Goal: Information Seeking & Learning: Learn about a topic

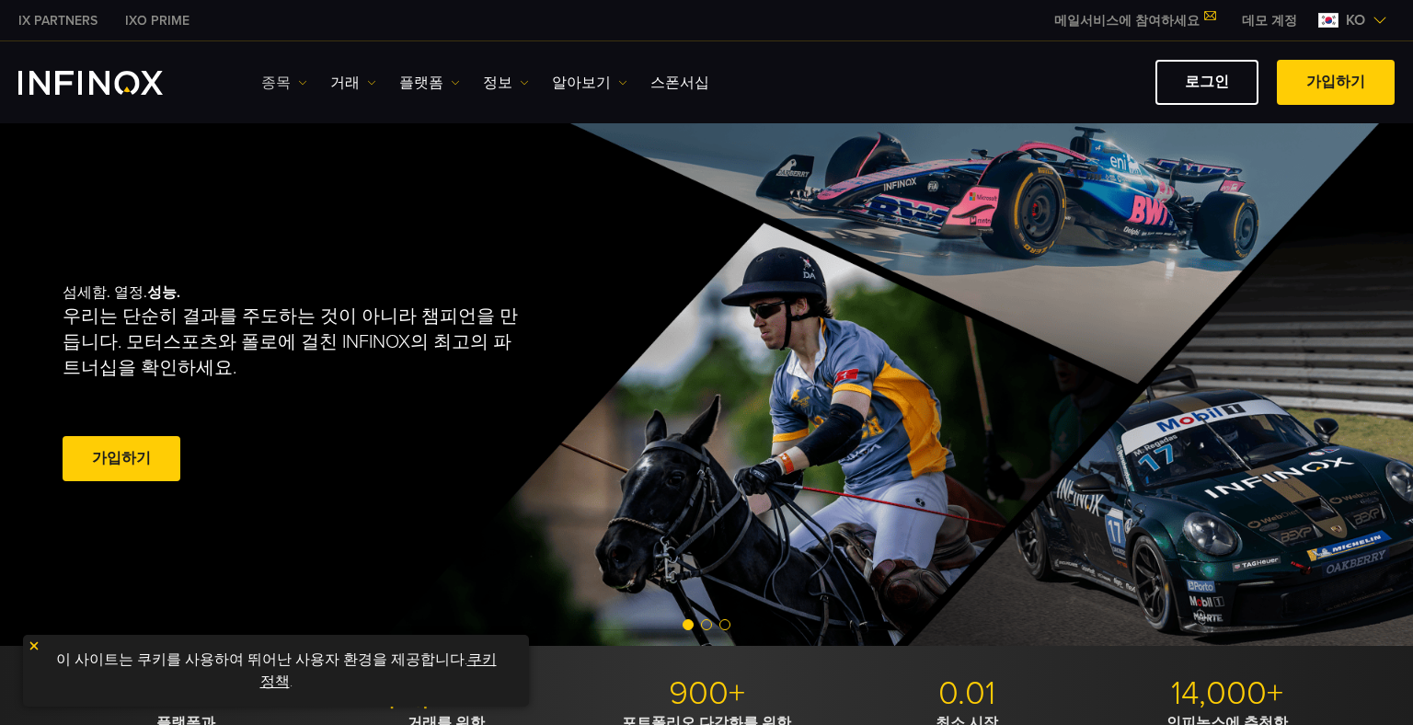
click at [288, 80] on link "종목" at bounding box center [284, 83] width 46 height 22
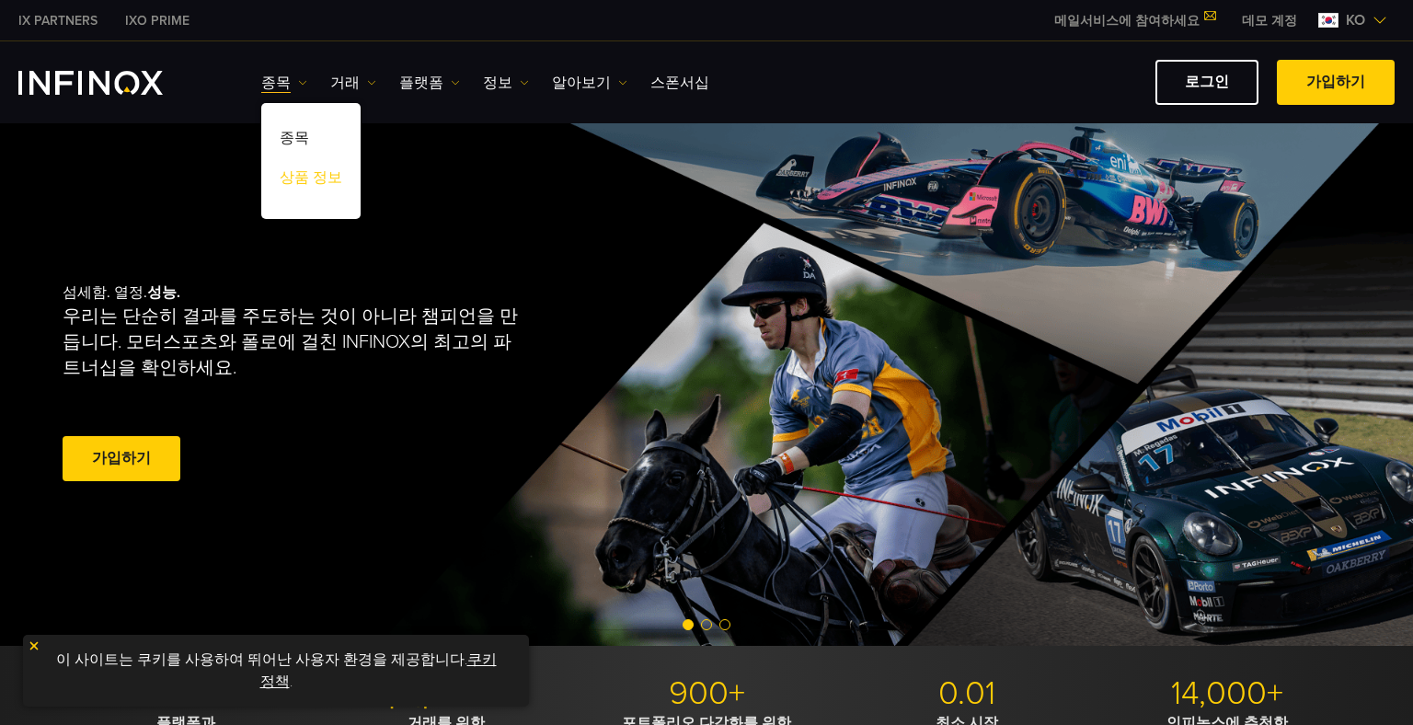
click at [299, 180] on link "상품 정보" at bounding box center [310, 181] width 99 height 40
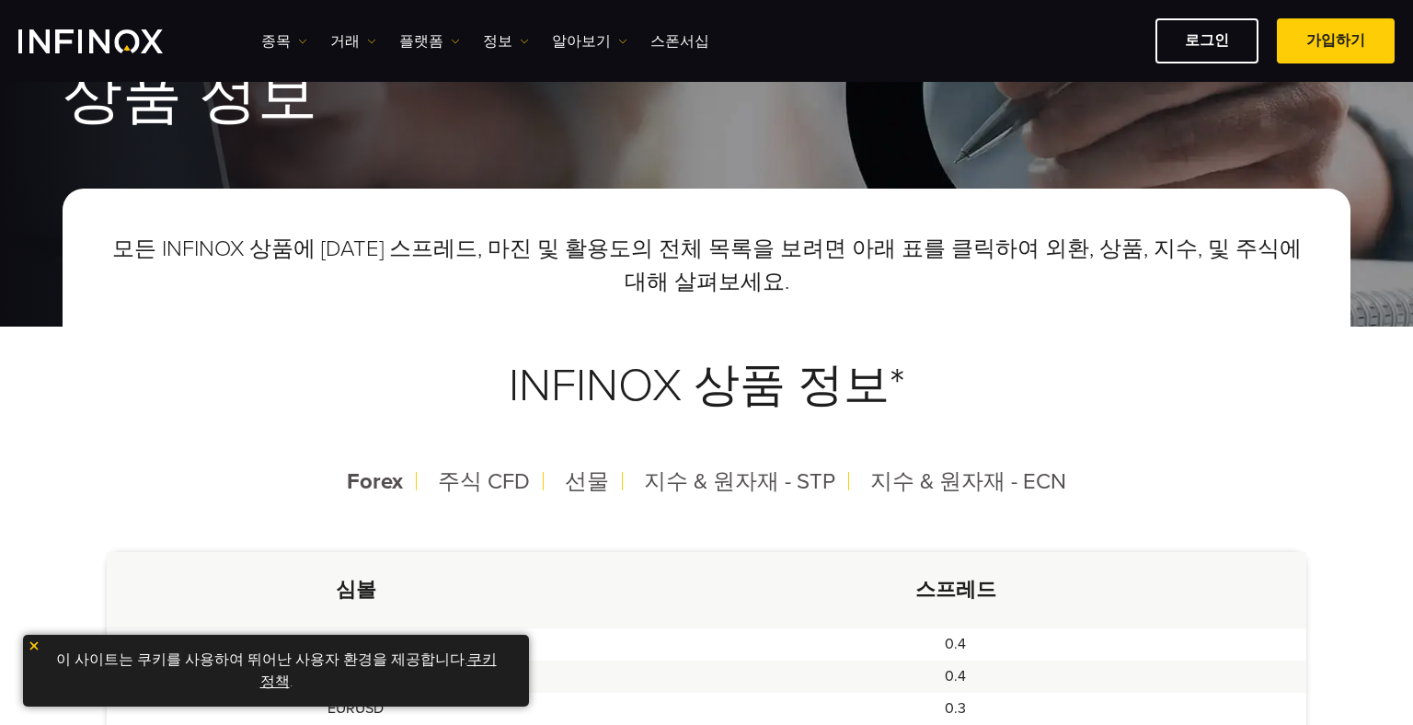
scroll to position [460, 0]
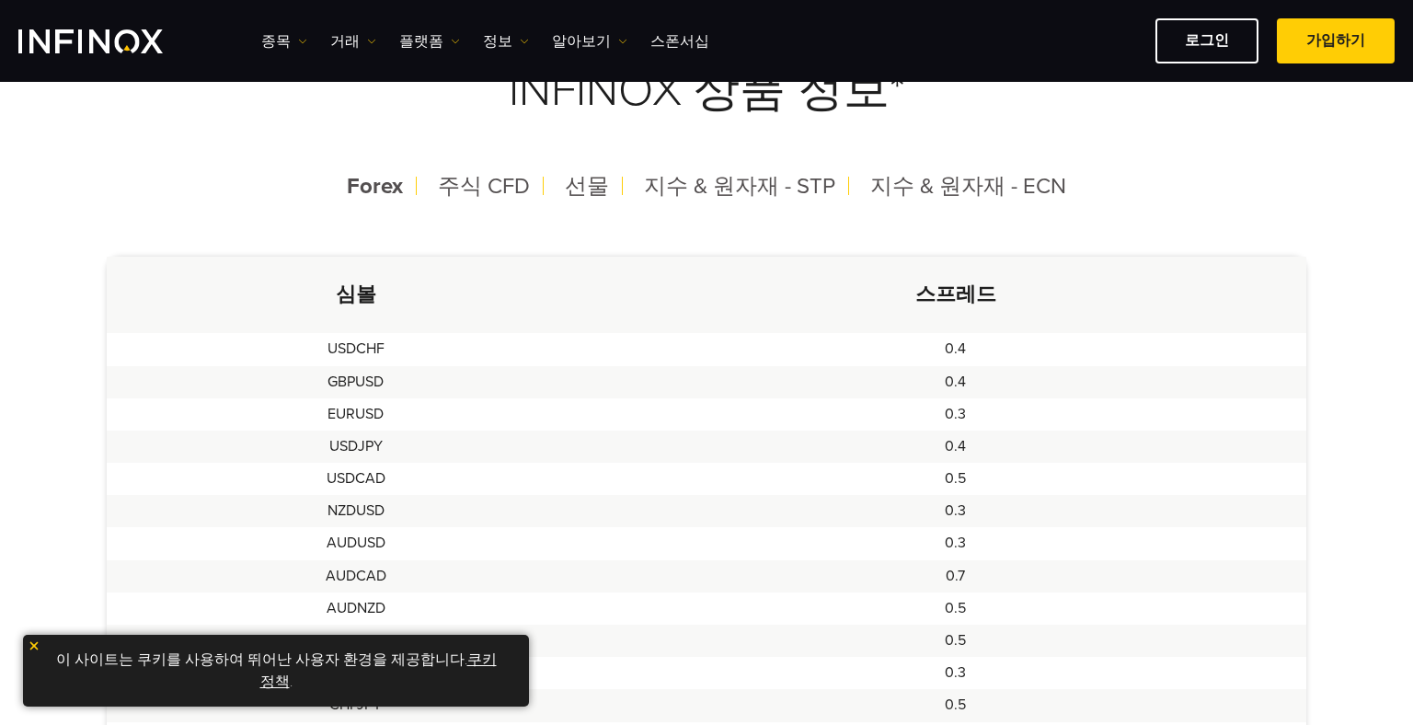
click at [31, 644] on img at bounding box center [34, 645] width 13 height 13
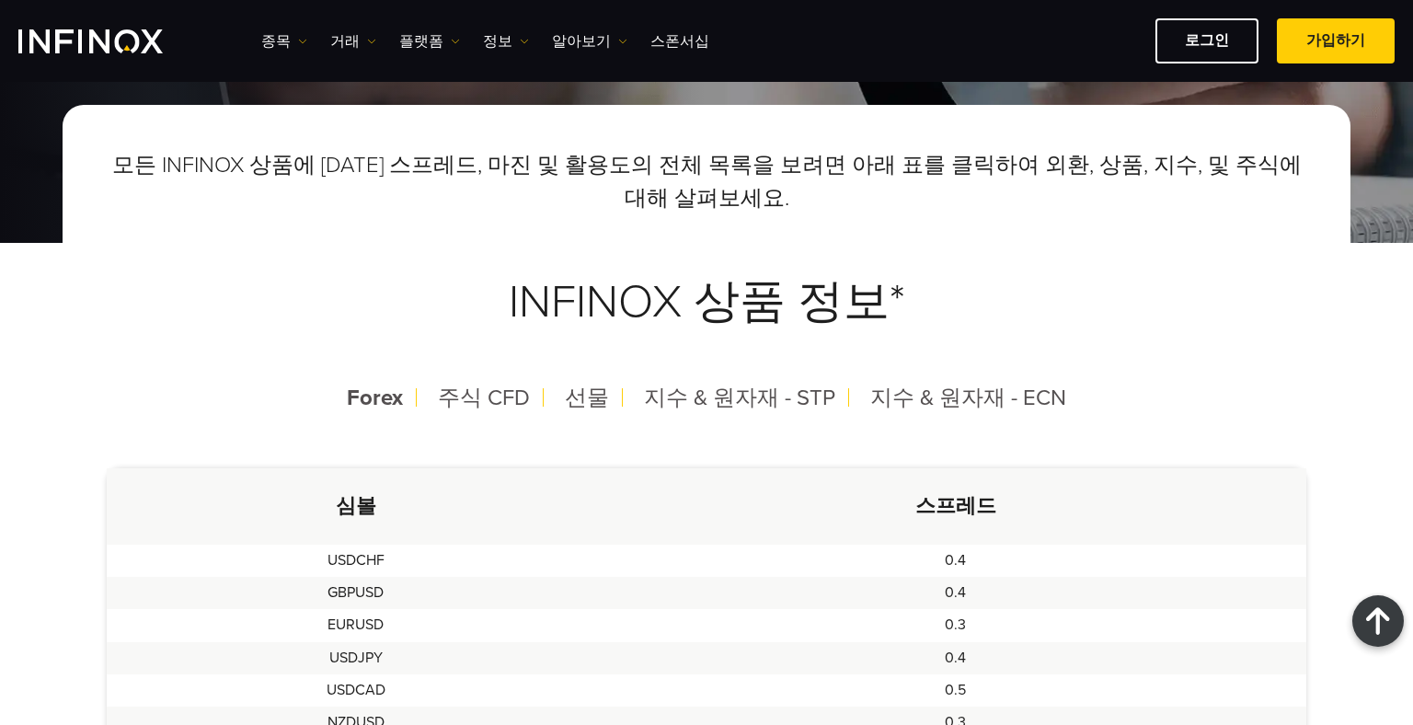
scroll to position [247, 0]
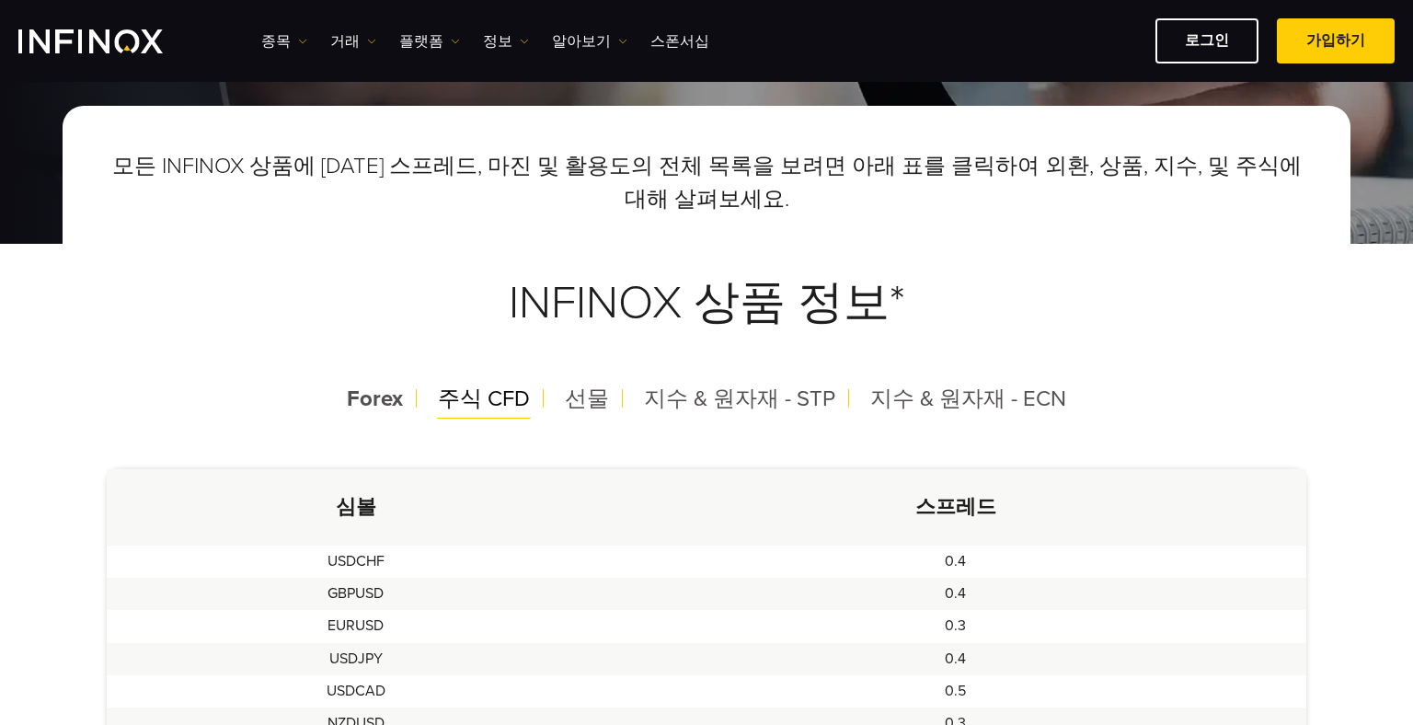
click at [466, 405] on span "주식 CFD" at bounding box center [484, 398] width 92 height 27
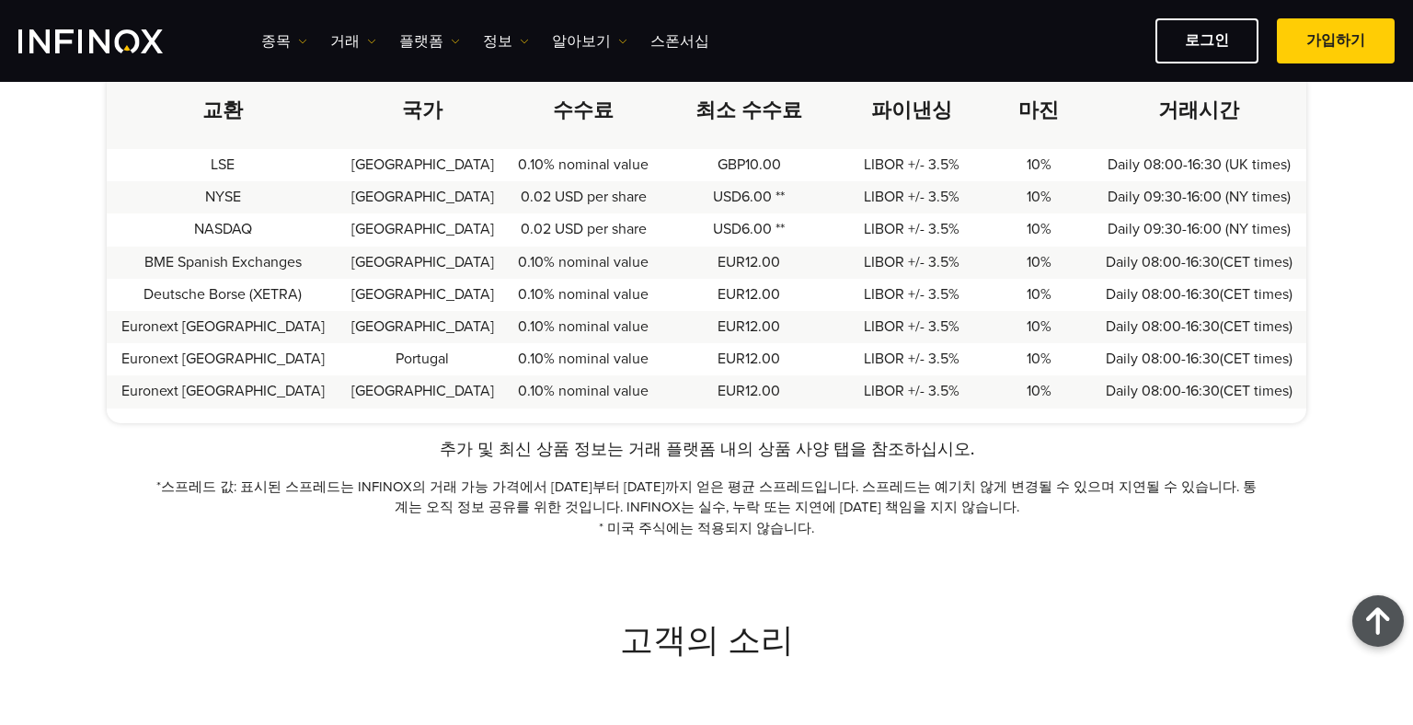
scroll to position [339, 0]
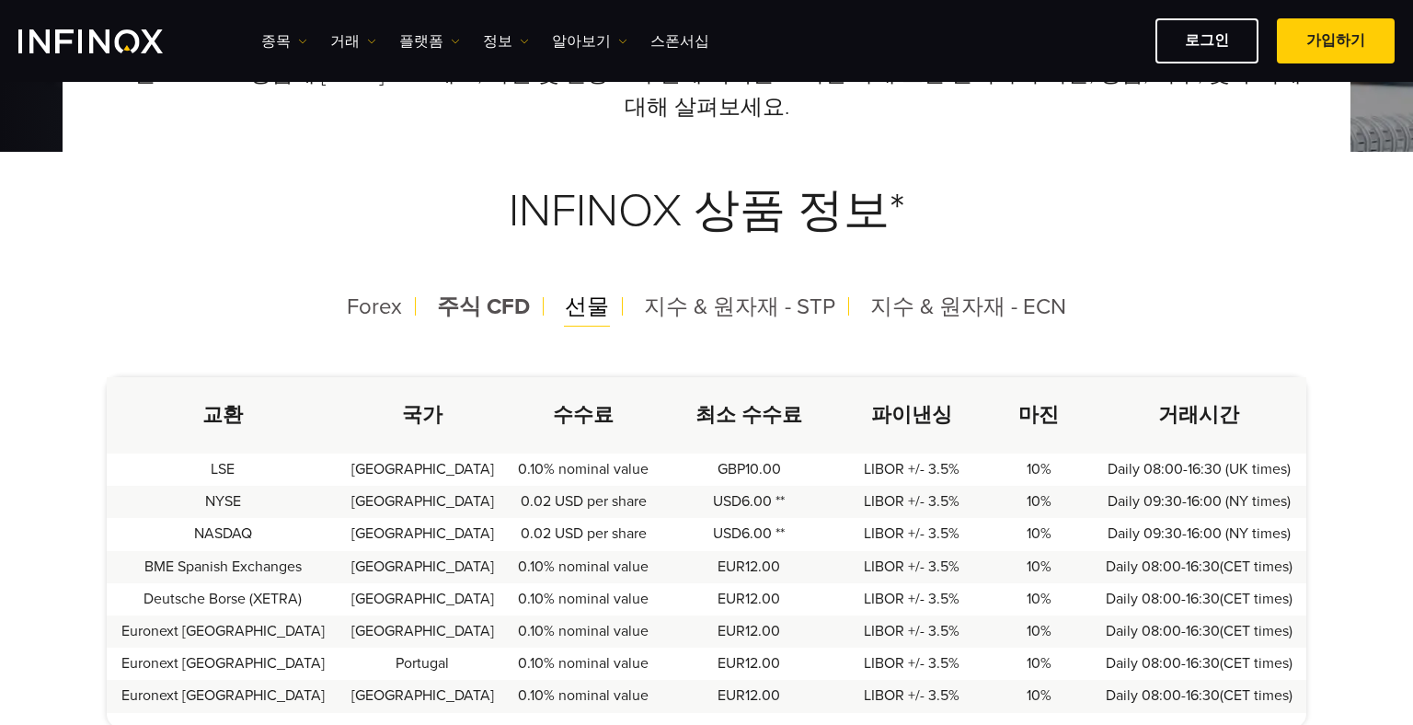
click at [595, 311] on span "선물" at bounding box center [587, 306] width 44 height 27
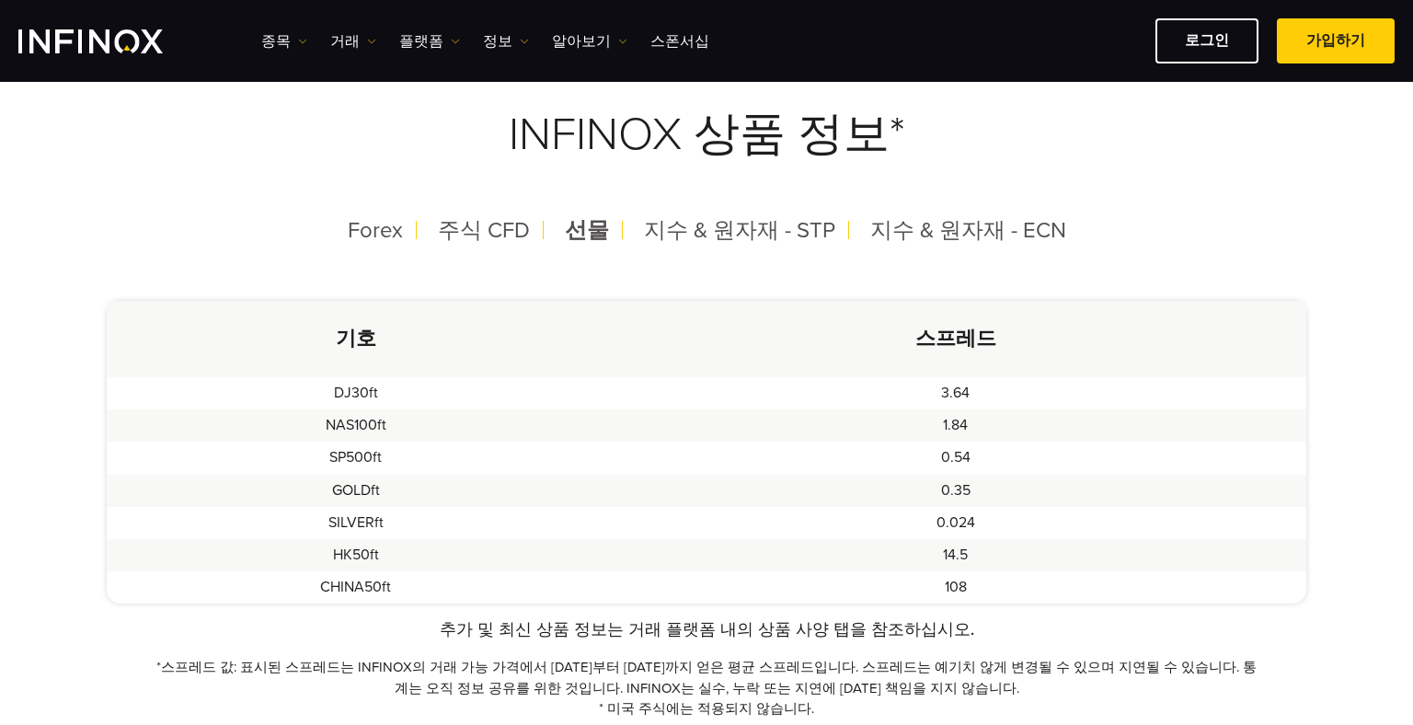
scroll to position [247, 0]
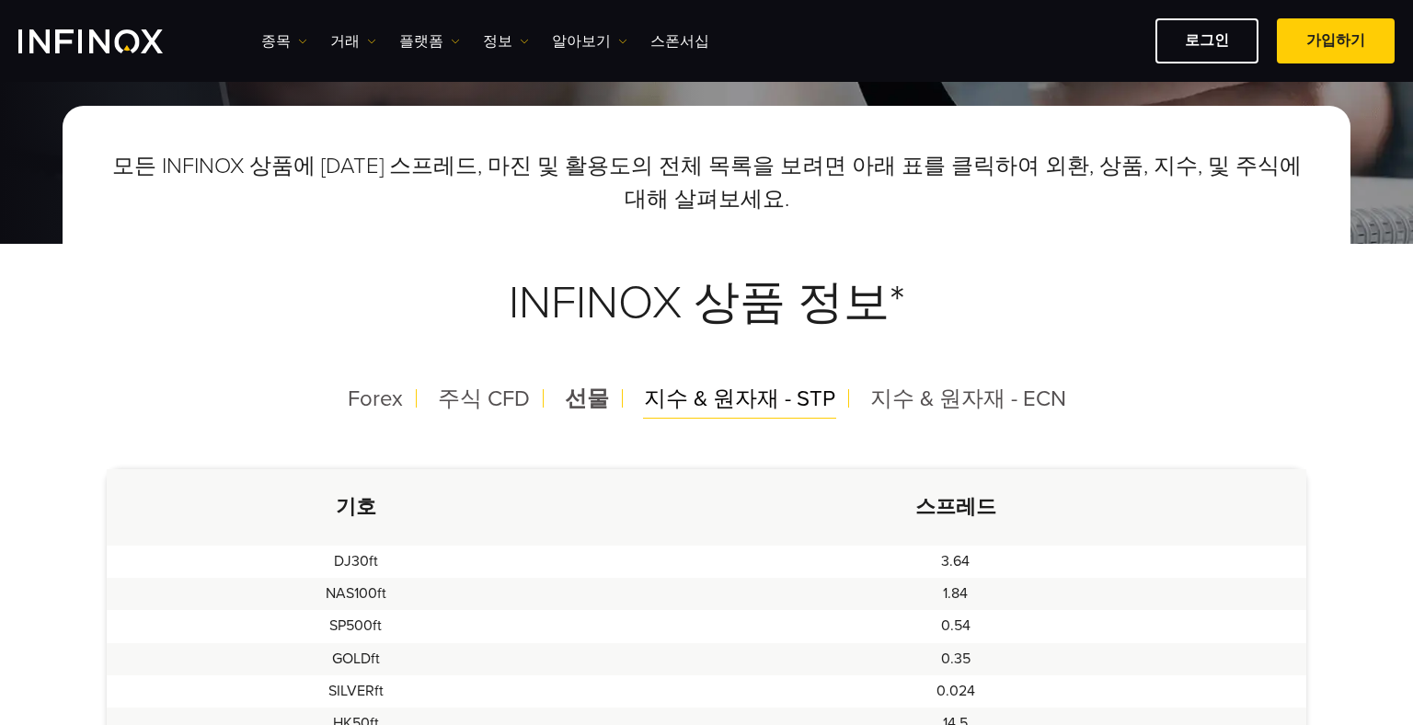
click at [762, 400] on span "지수 & 원자재 - STP" at bounding box center [739, 398] width 191 height 27
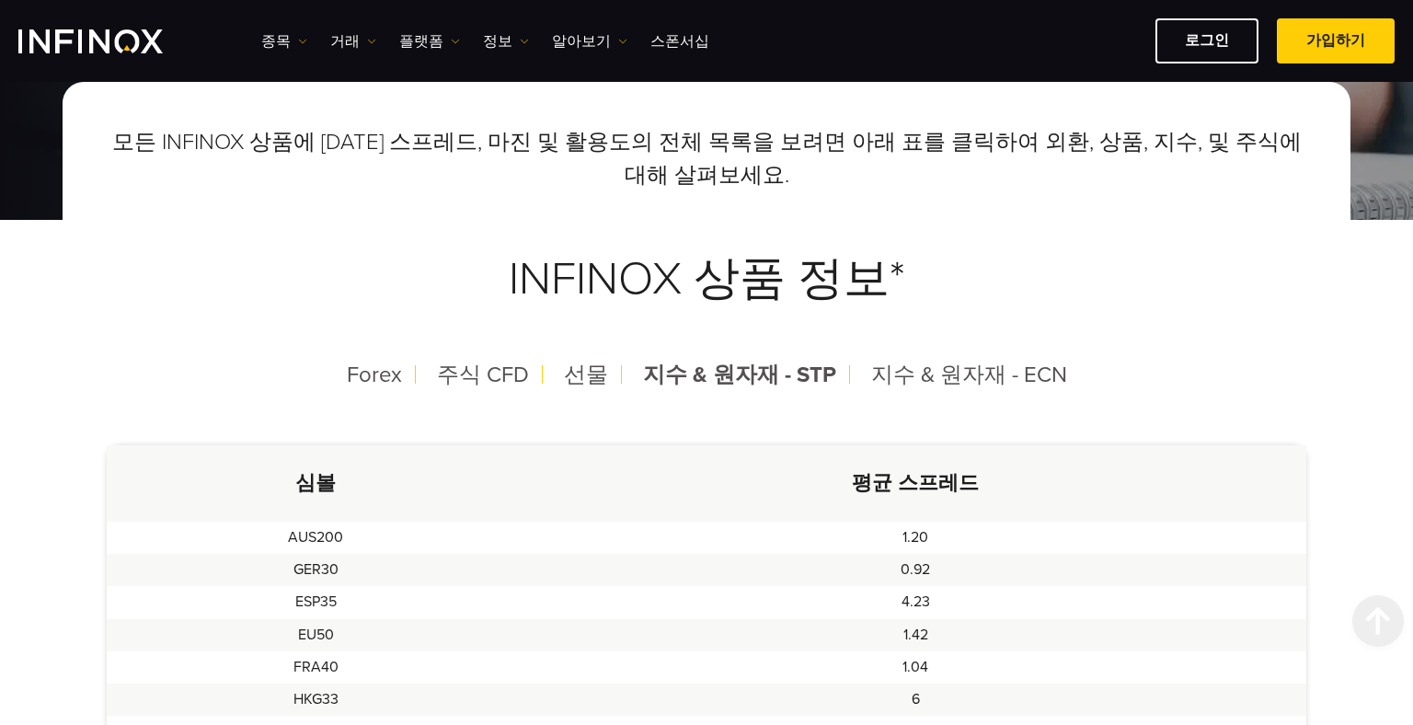
scroll to position [0, 0]
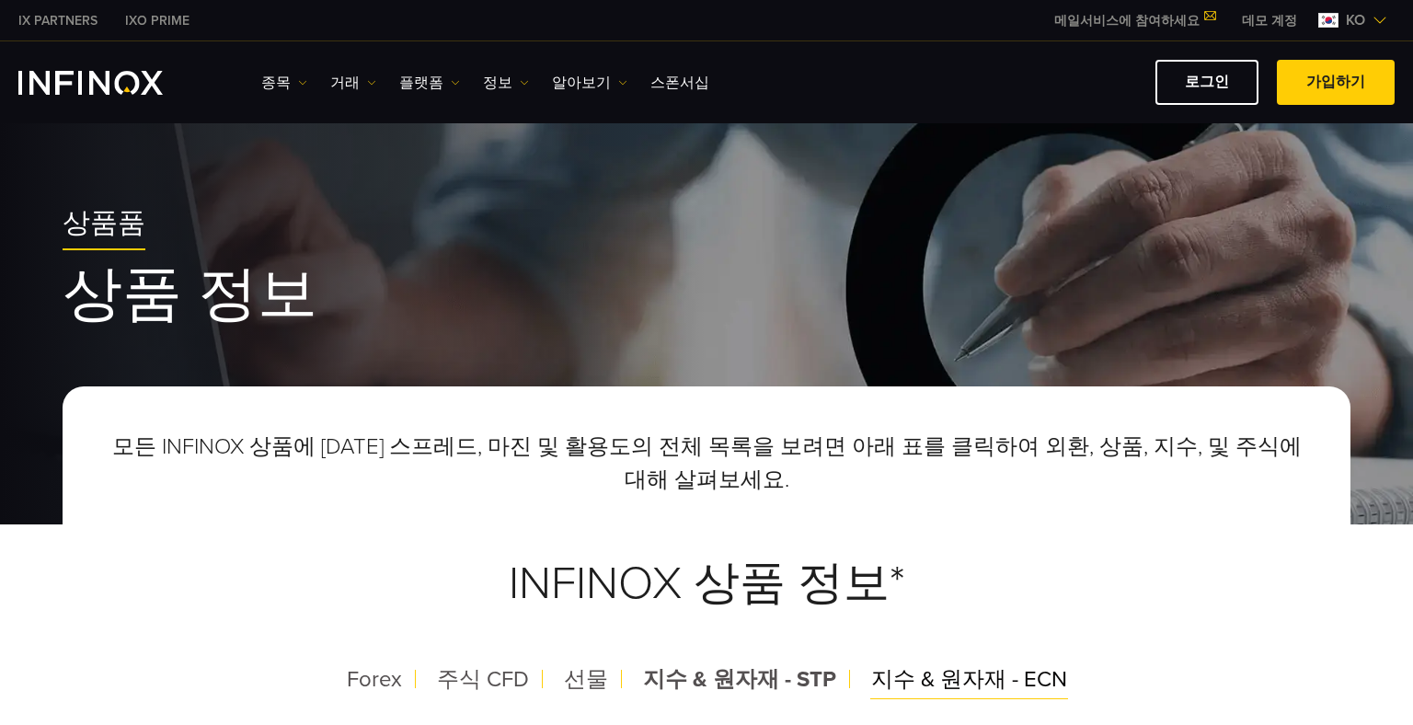
click at [938, 697] on div "지수 & 원자재 - ECN" at bounding box center [968, 680] width 225 height 48
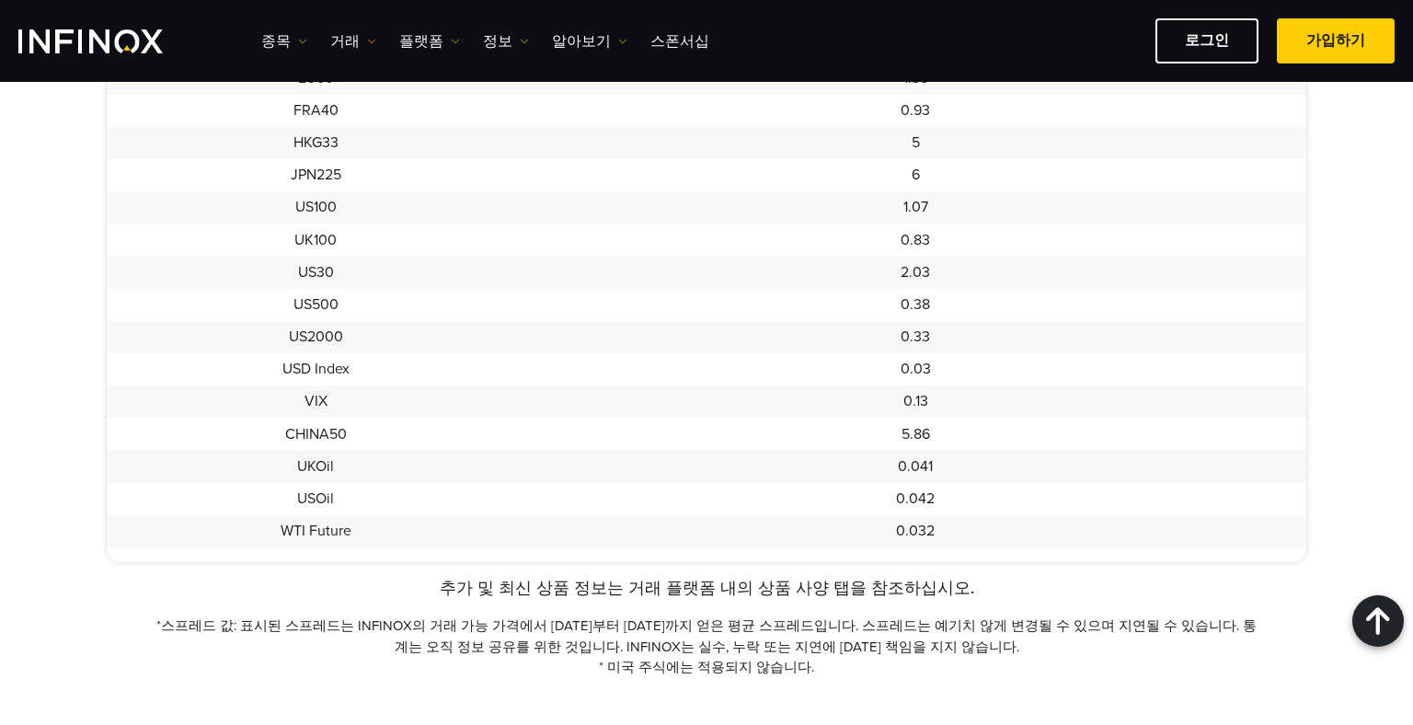
scroll to position [920, 0]
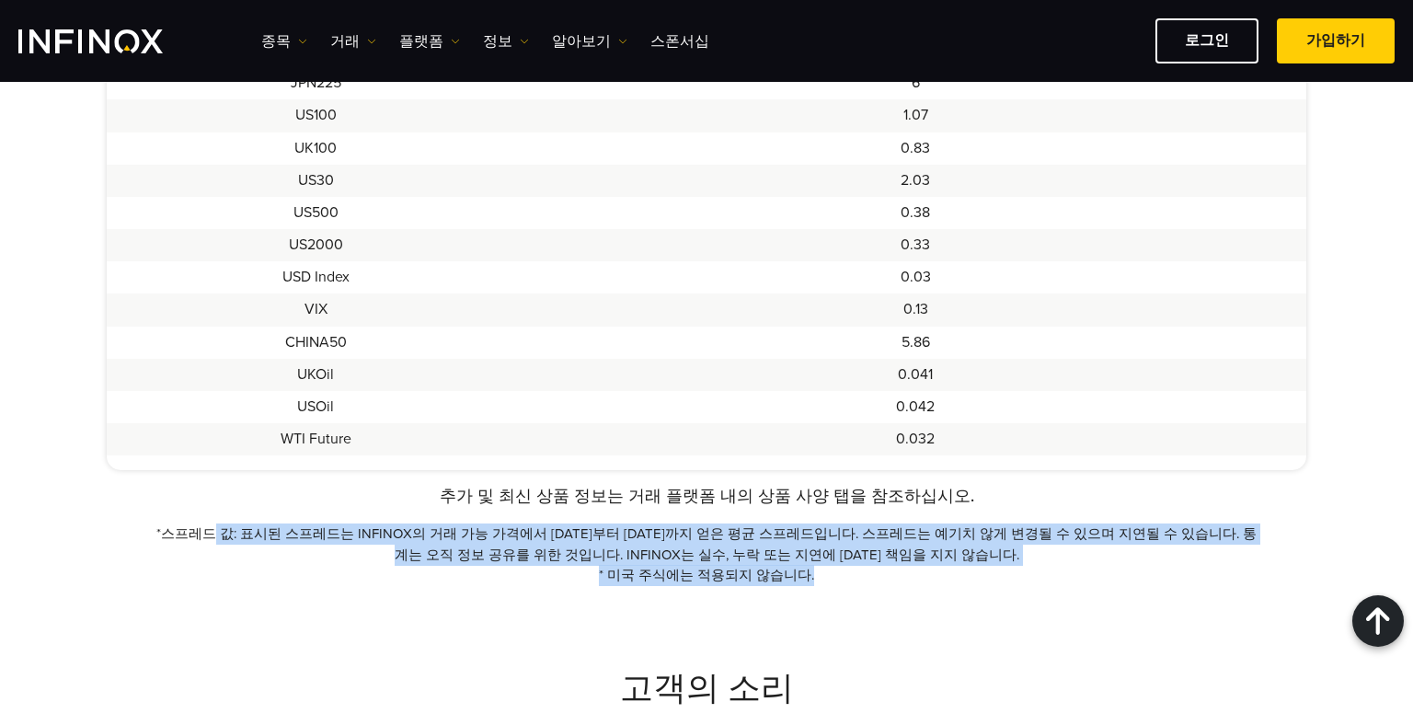
drag, startPoint x: 212, startPoint y: 535, endPoint x: 931, endPoint y: 567, distance: 719.0
click at [931, 567] on div "추가 및 최신 상품 정보는 거래 플랫폼 내의 상품 사양 탭을 참조하십시오. *스프레드 값: 표시된 스프레드는 INFINOX의 거래 가능 가격에…" at bounding box center [706, 535] width 1199 height 102
click at [931, 567] on p "* 미국 주식에는 적용되지 않습니다." at bounding box center [706, 575] width 1111 height 21
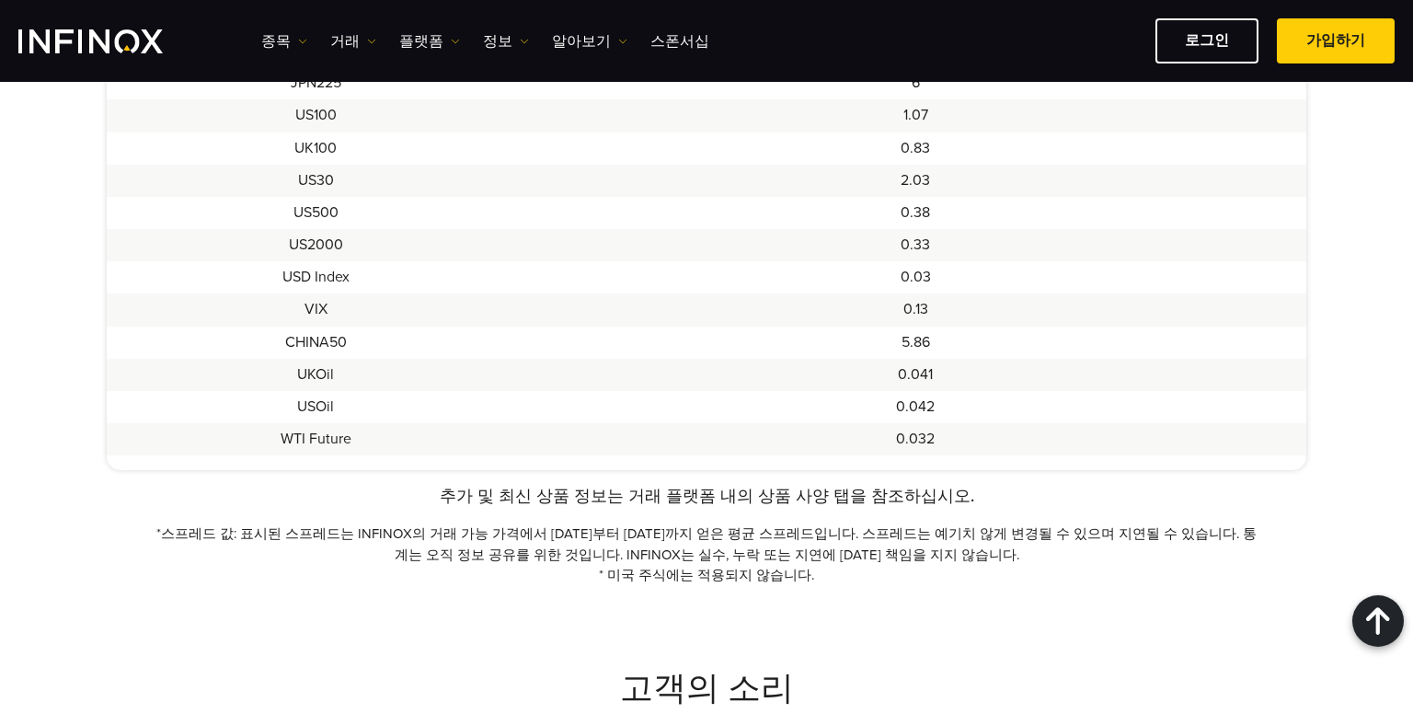
click at [862, 578] on p "* 미국 주식에는 적용되지 않습니다." at bounding box center [706, 575] width 1111 height 21
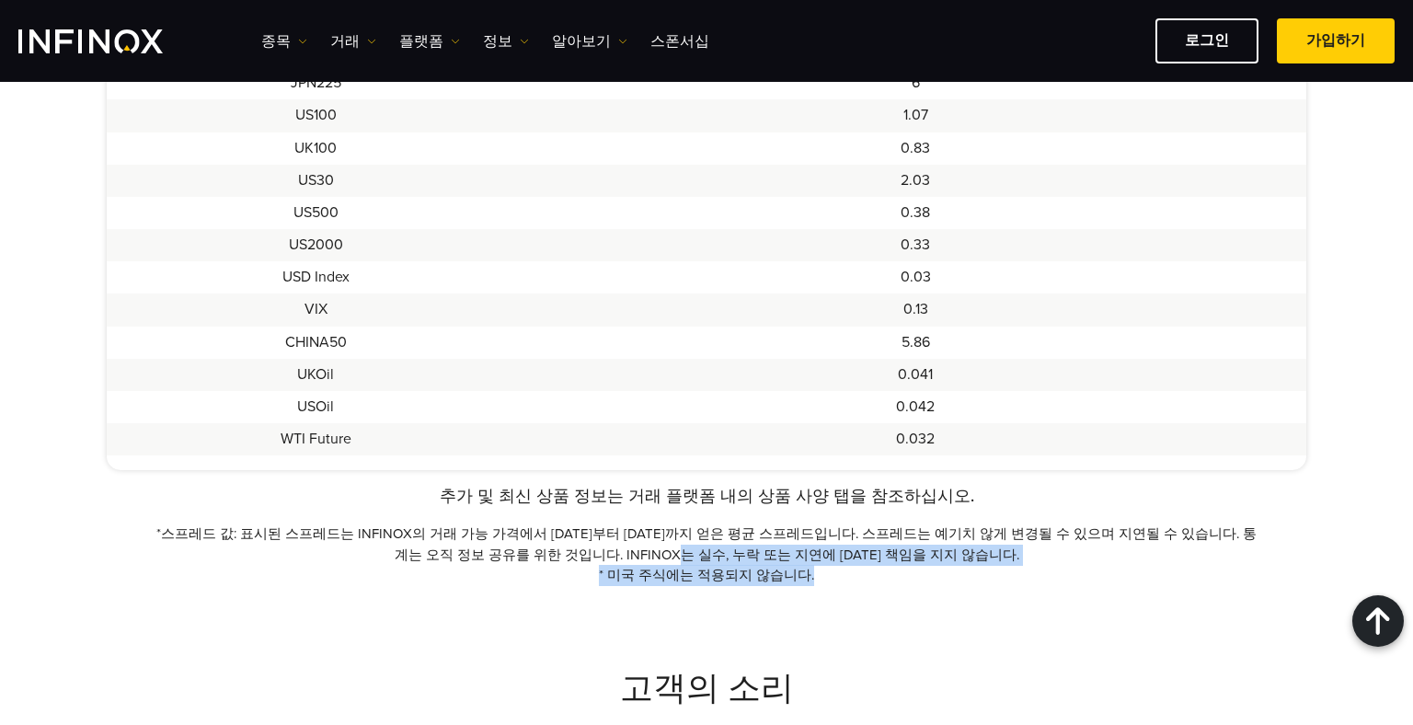
drag, startPoint x: 632, startPoint y: 550, endPoint x: 894, endPoint y: 570, distance: 262.9
click at [894, 570] on div "추가 및 최신 상품 정보는 거래 플랫폼 내의 상품 사양 탭을 참조하십시오. *스프레드 값: 표시된 스프레드는 INFINOX의 거래 가능 가격에…" at bounding box center [706, 535] width 1199 height 102
click at [894, 570] on p "* 미국 주식에는 적용되지 않습니다." at bounding box center [706, 575] width 1111 height 21
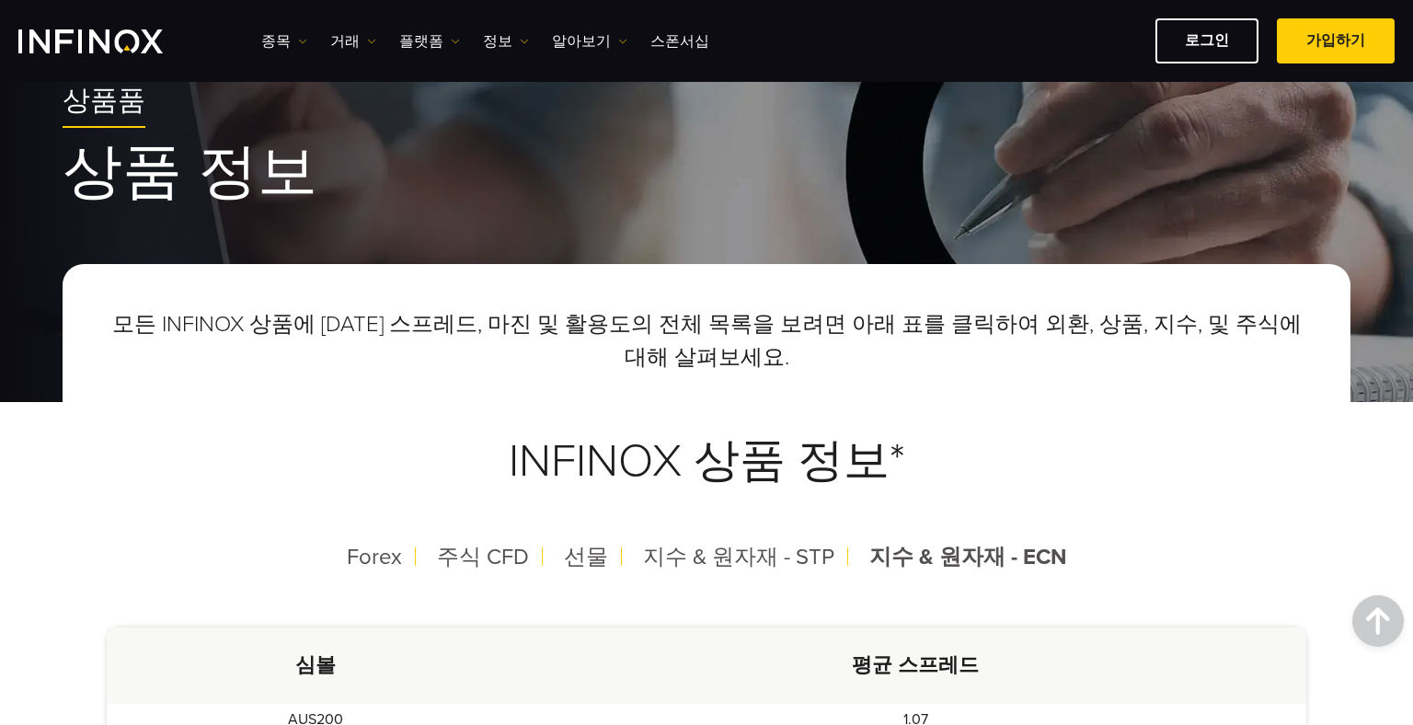
scroll to position [0, 0]
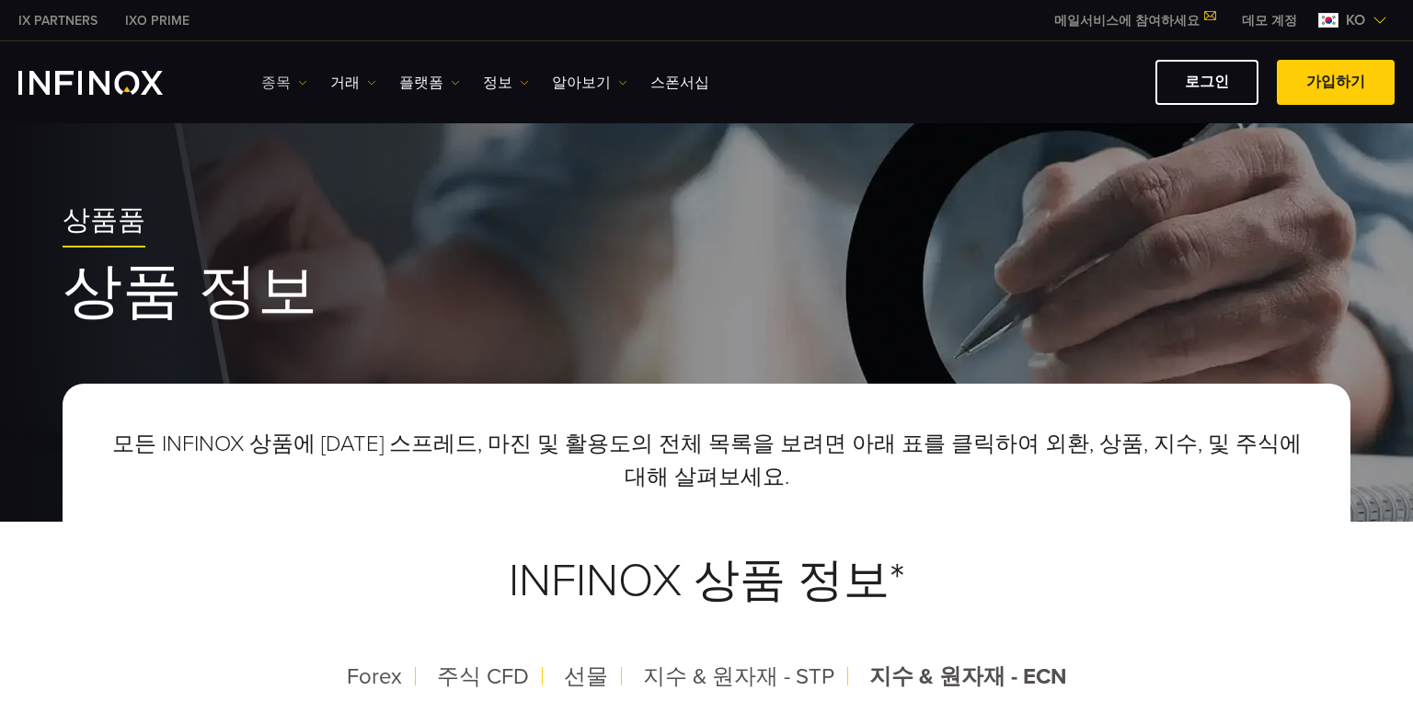
click at [280, 86] on link "종목" at bounding box center [284, 83] width 46 height 22
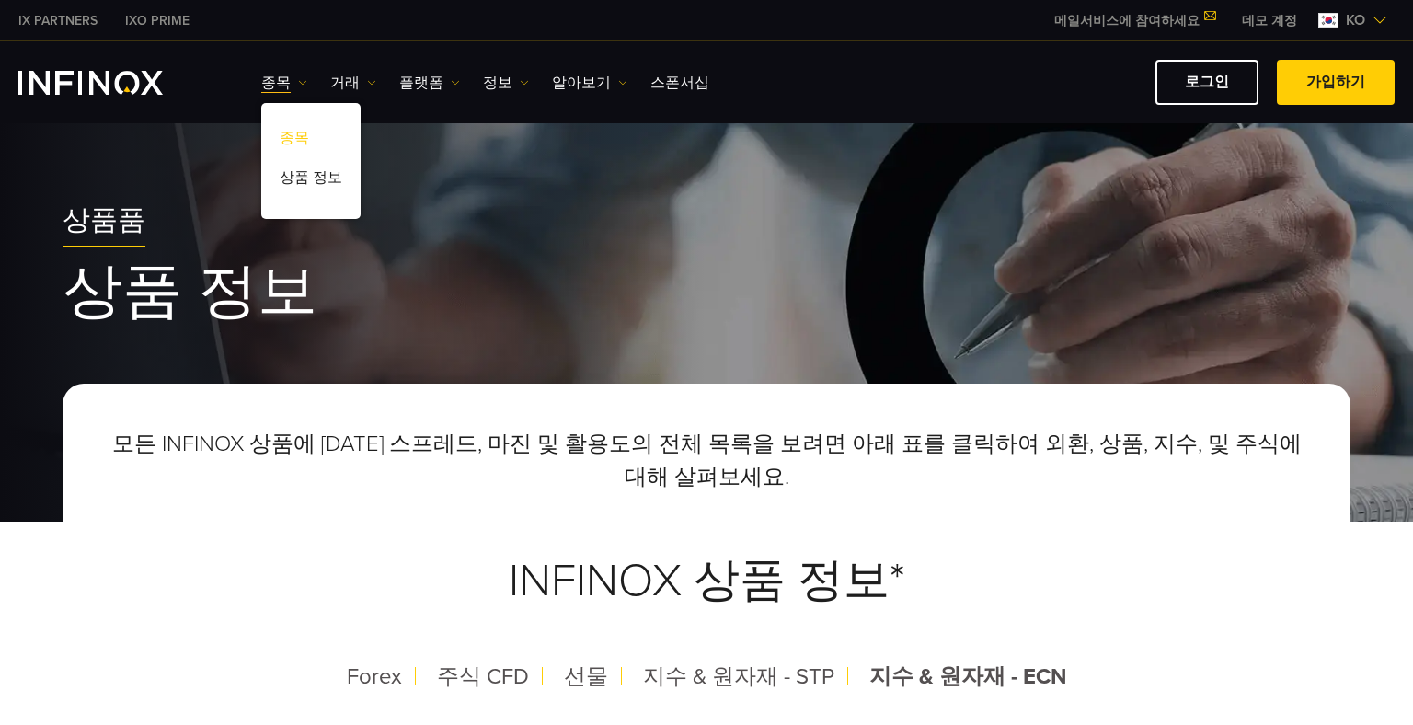
click at [293, 135] on link "종목" at bounding box center [310, 141] width 99 height 40
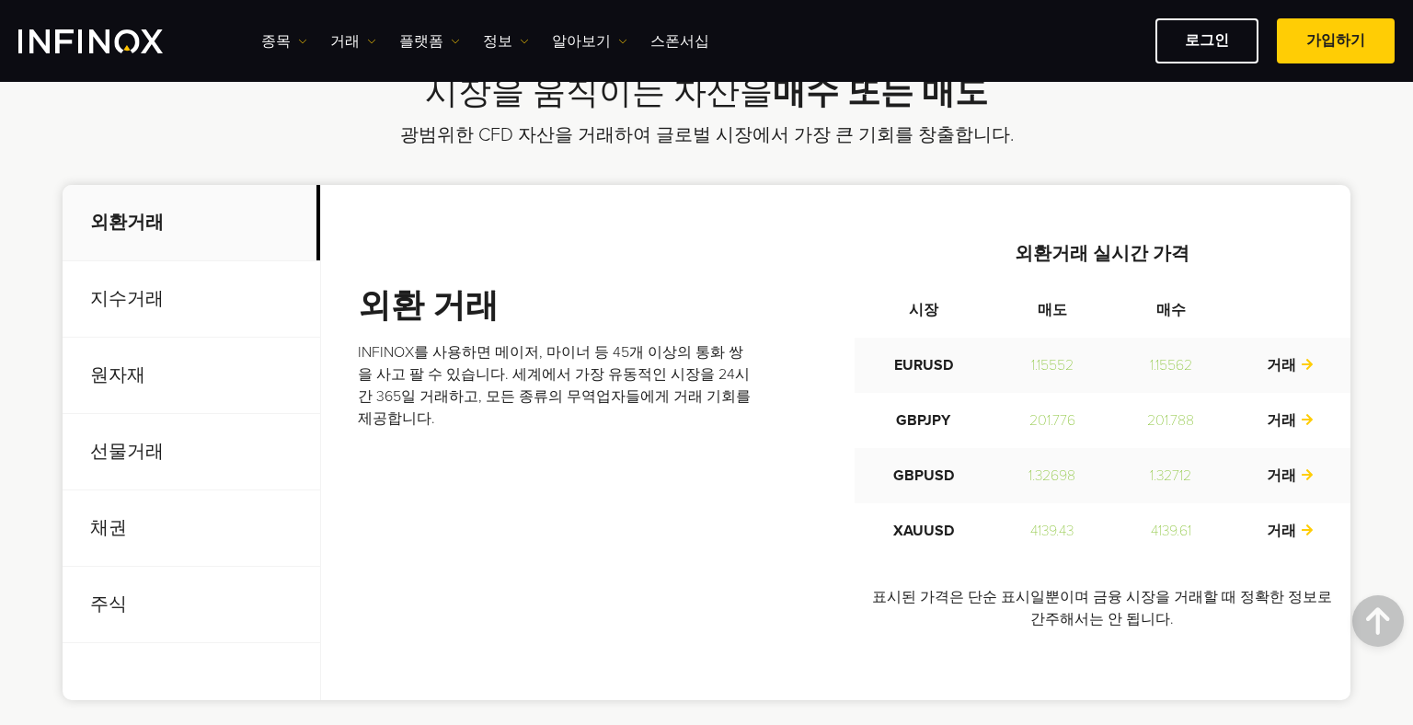
scroll to position [552, 0]
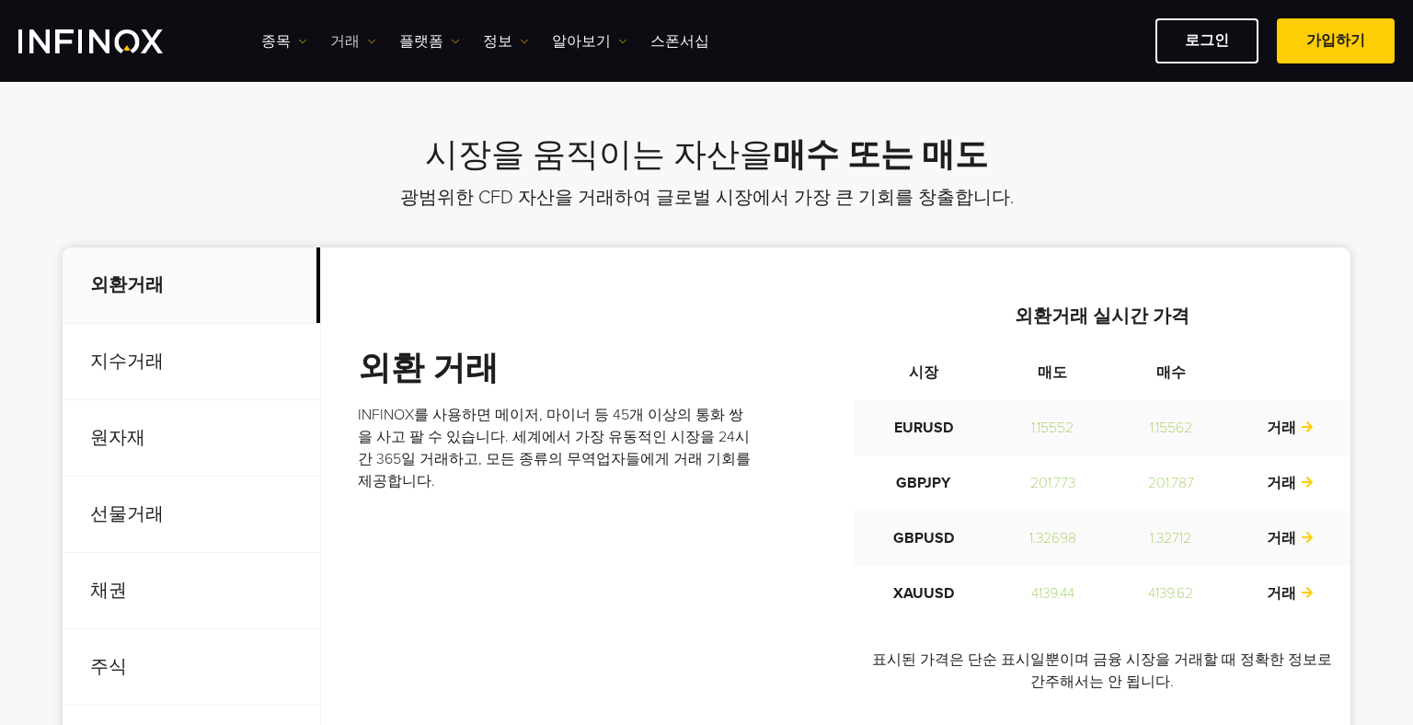
click at [346, 41] on link "거래" at bounding box center [353, 41] width 46 height 22
click at [422, 39] on link "플랫폼" at bounding box center [429, 41] width 61 height 22
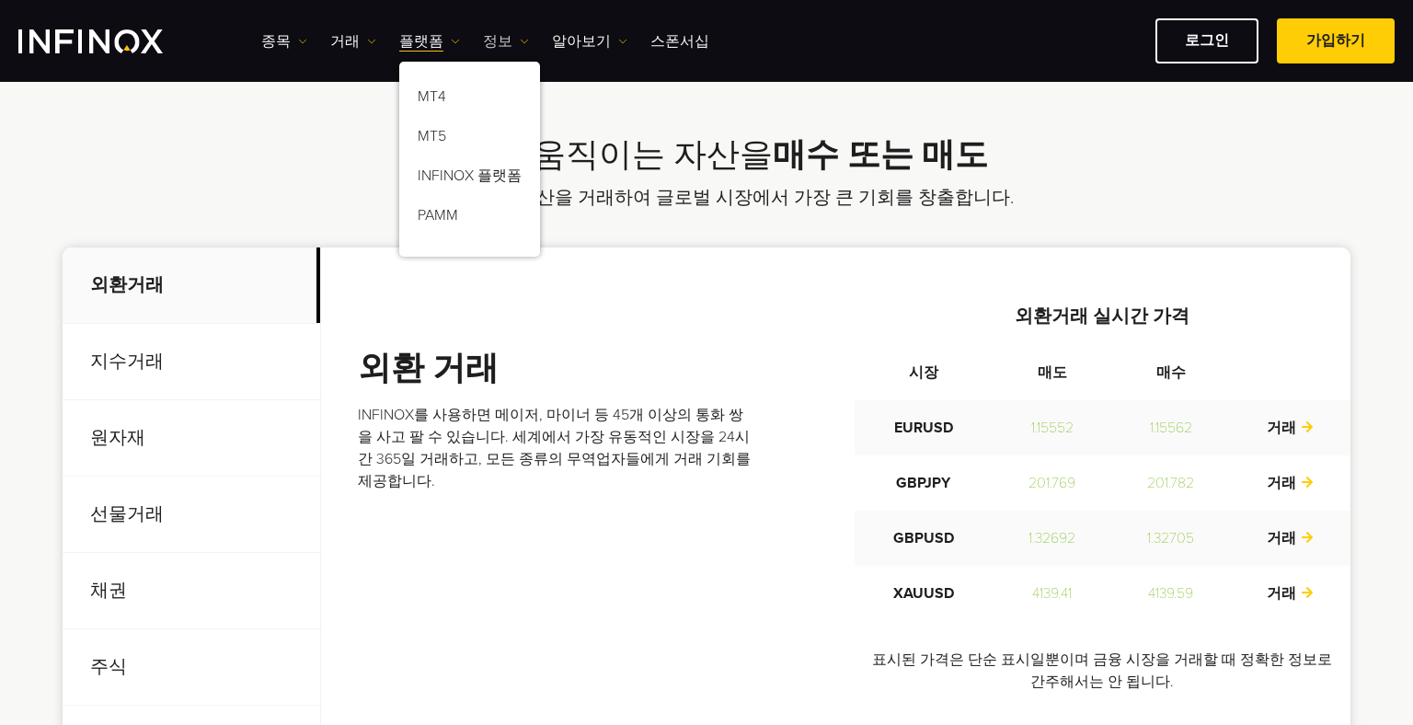
click at [487, 44] on link "정보" at bounding box center [506, 41] width 46 height 22
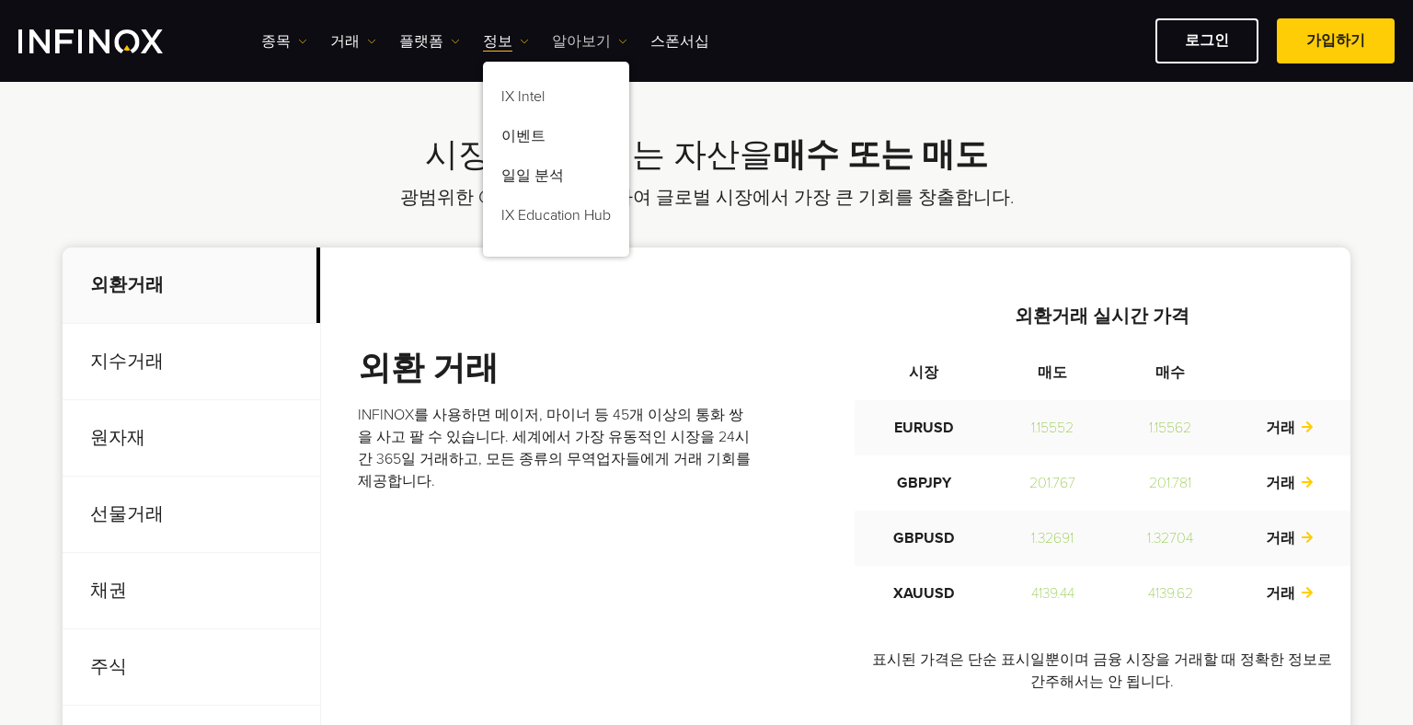
click at [567, 37] on link "알아보기" at bounding box center [589, 41] width 75 height 22
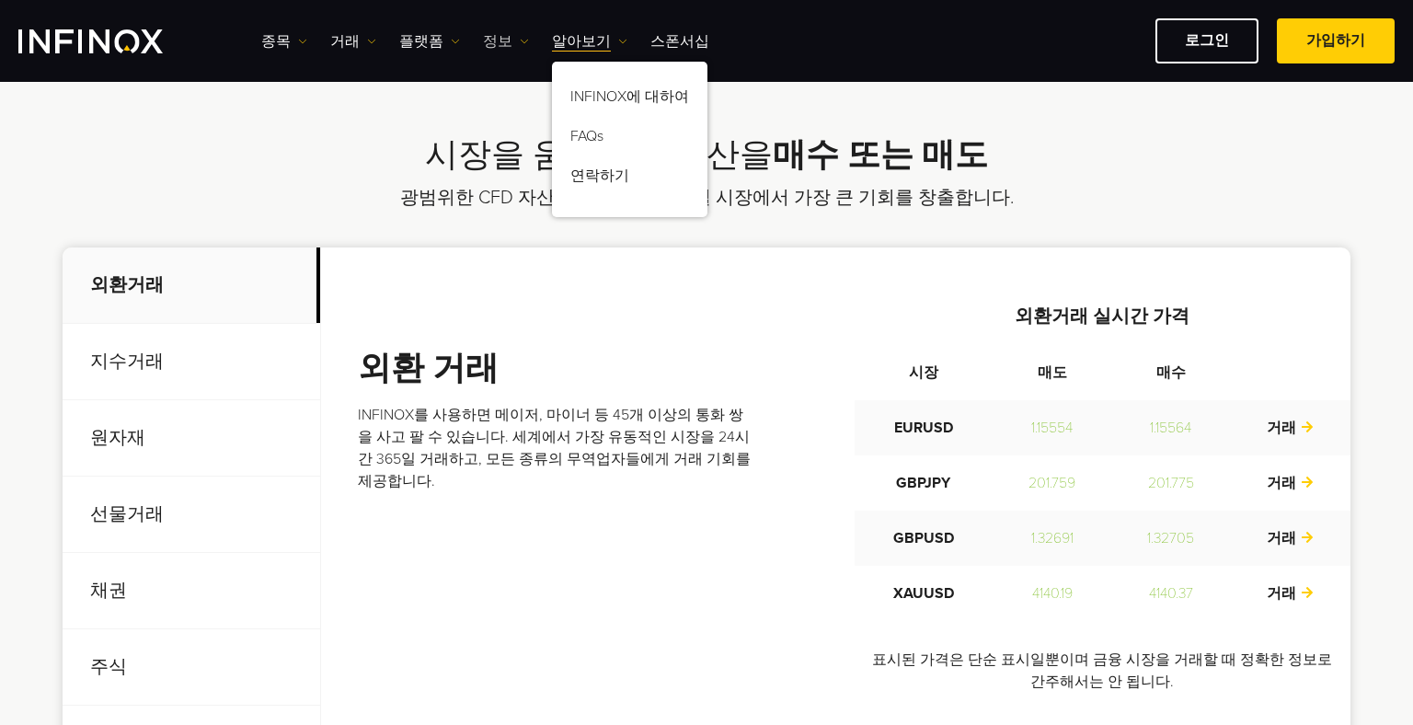
click at [487, 51] on link "정보" at bounding box center [506, 41] width 46 height 22
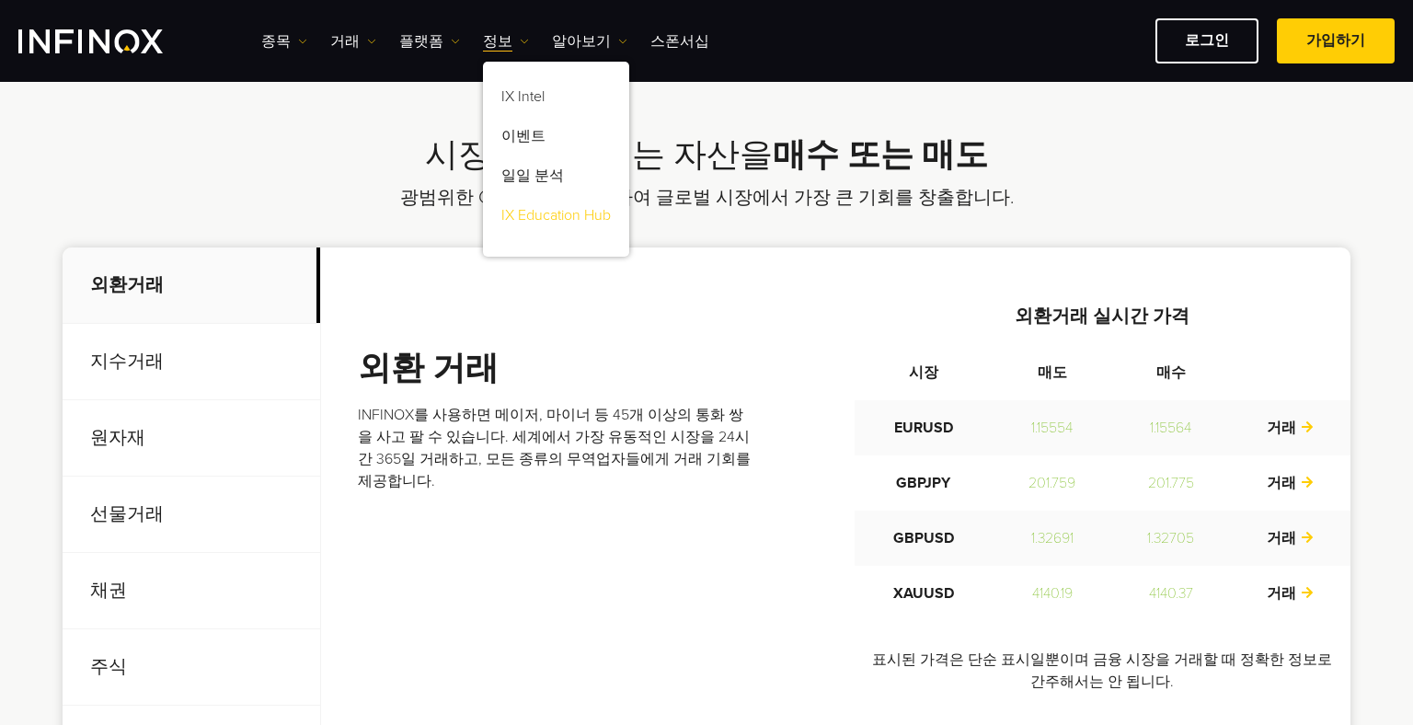
click at [521, 220] on link "IX Education Hub" at bounding box center [556, 219] width 146 height 40
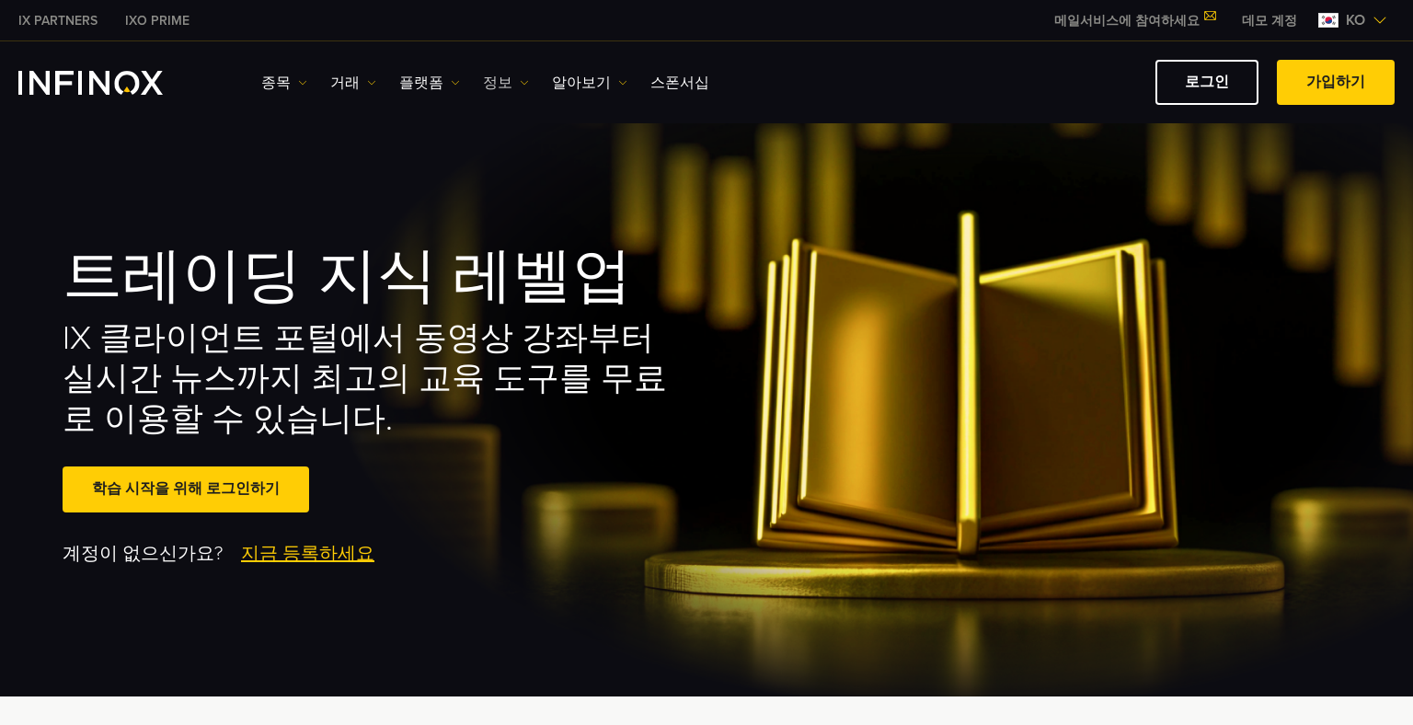
click at [494, 83] on link "정보" at bounding box center [506, 83] width 46 height 22
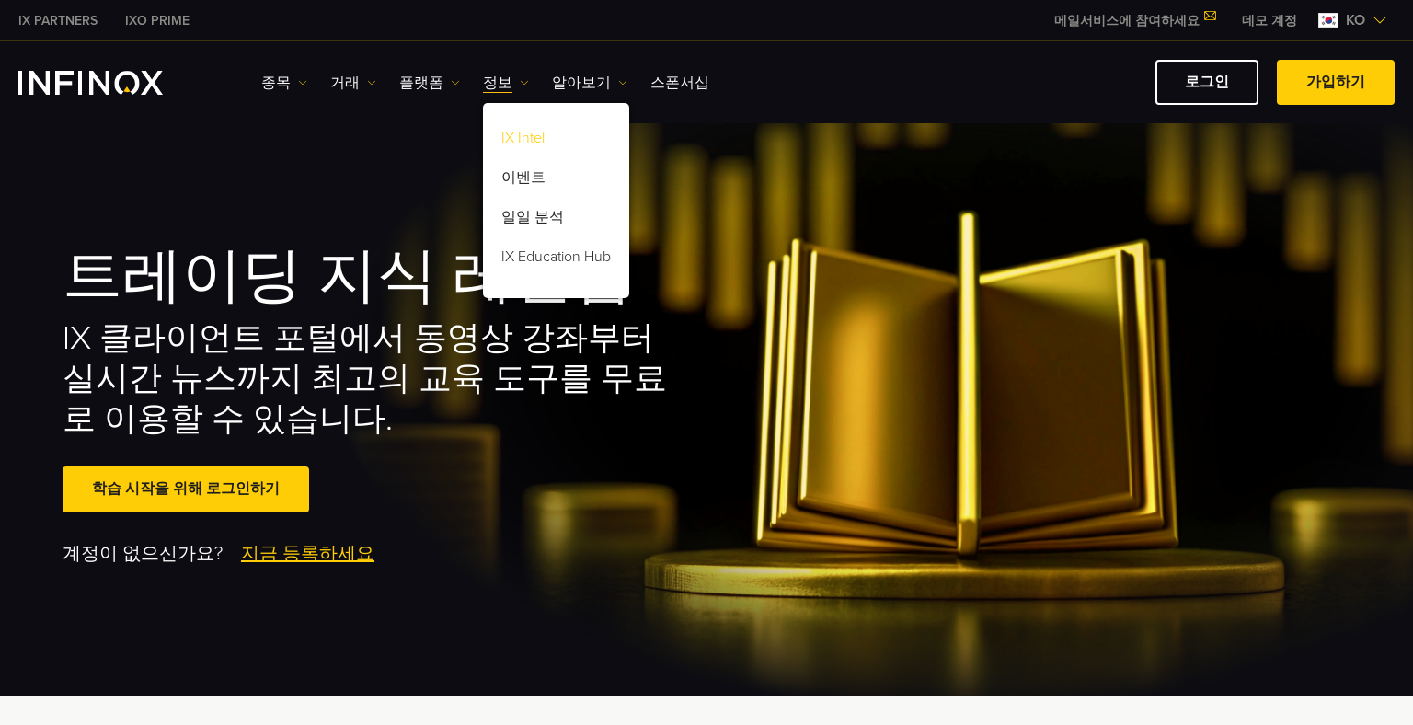
click at [510, 142] on link "IX Intel" at bounding box center [556, 141] width 146 height 40
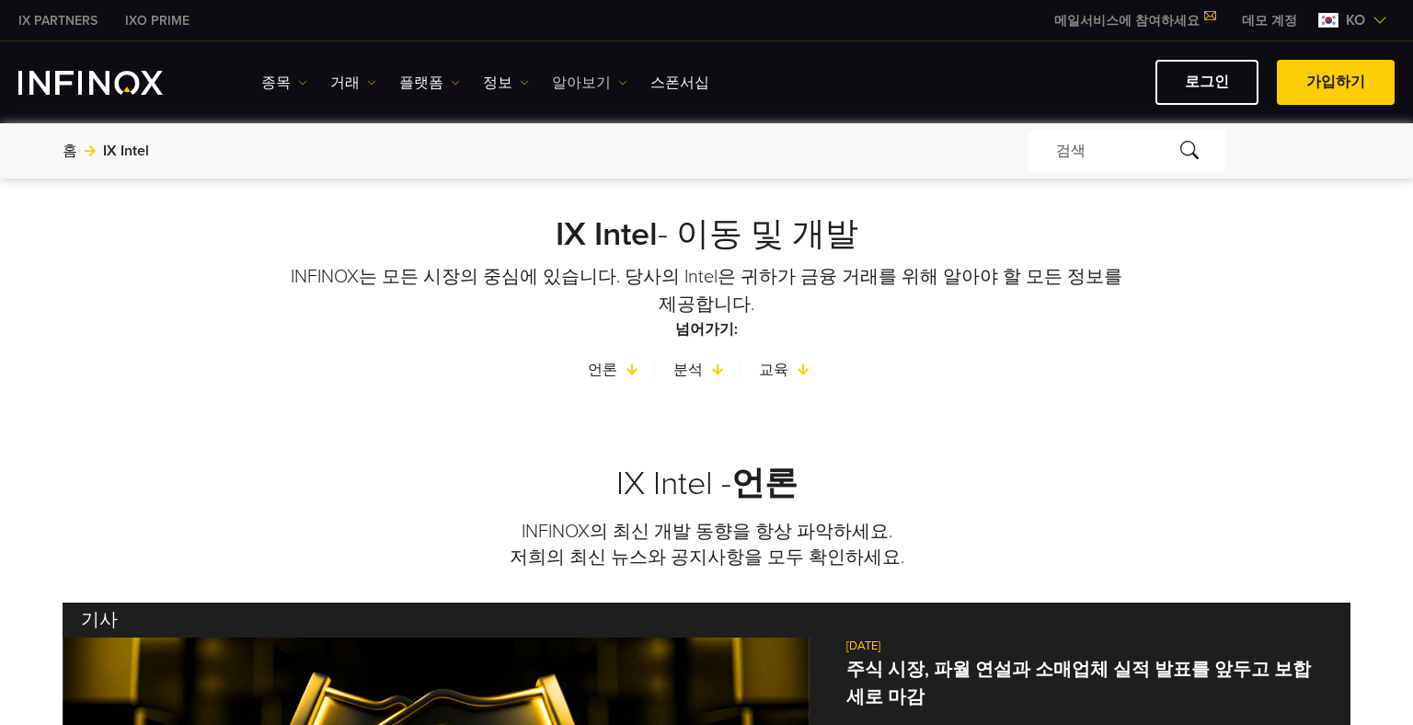
click at [567, 86] on link "알아보기" at bounding box center [589, 83] width 75 height 22
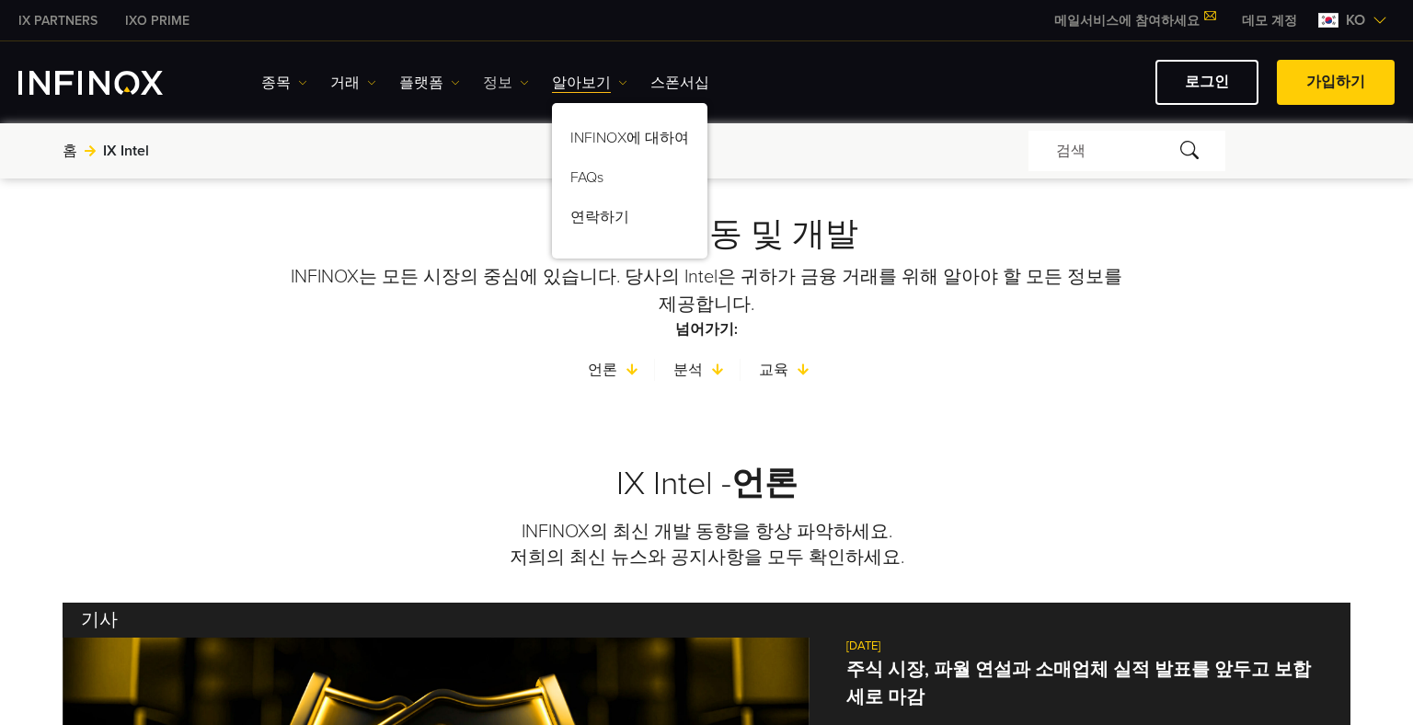
click at [492, 86] on link "정보" at bounding box center [506, 83] width 46 height 22
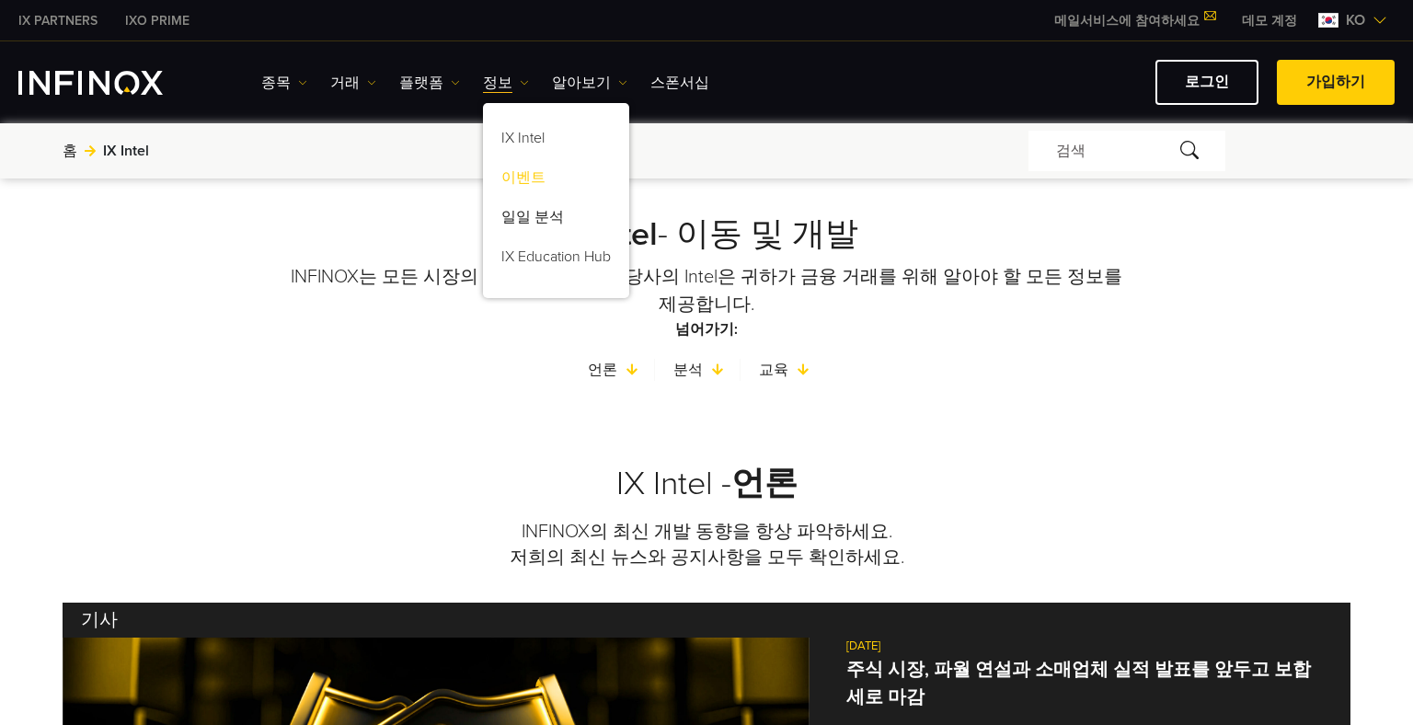
click at [512, 182] on link "이벤트" at bounding box center [556, 181] width 146 height 40
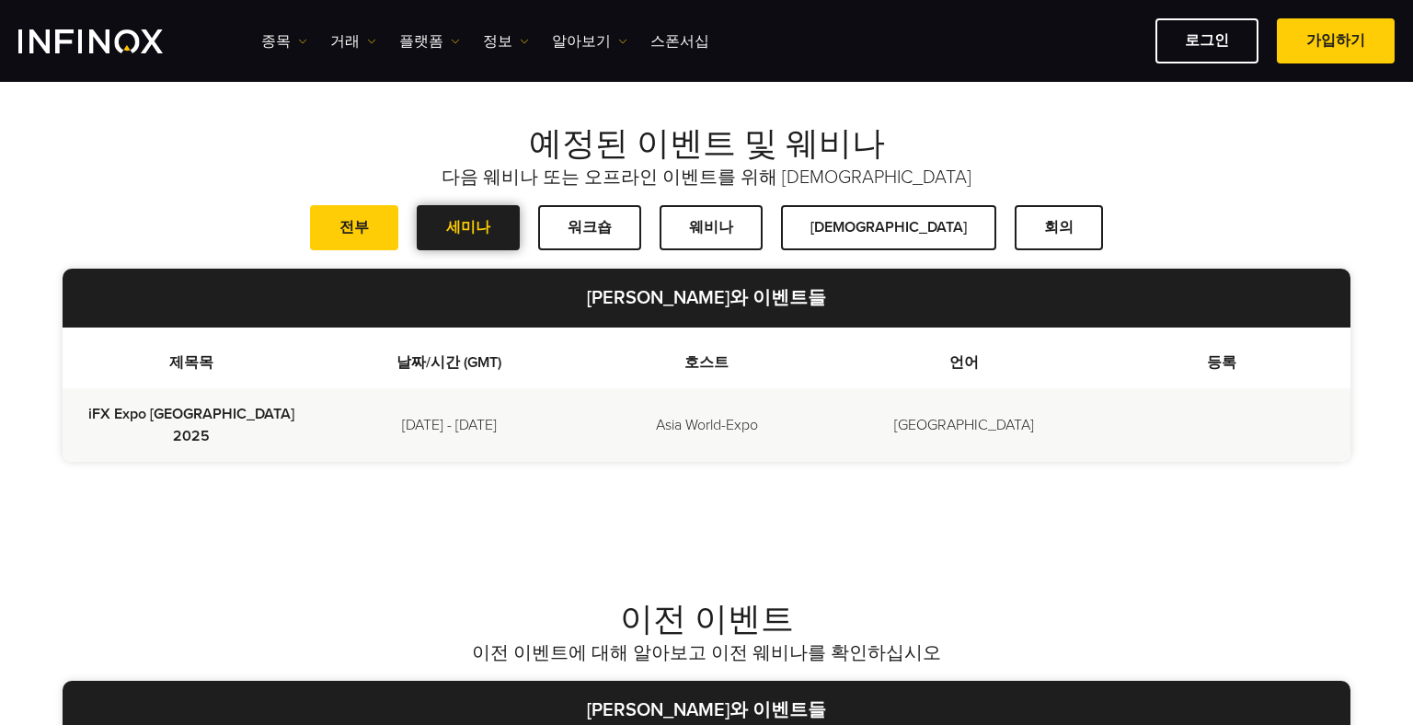
click at [520, 249] on link "세미나" at bounding box center [468, 227] width 103 height 45
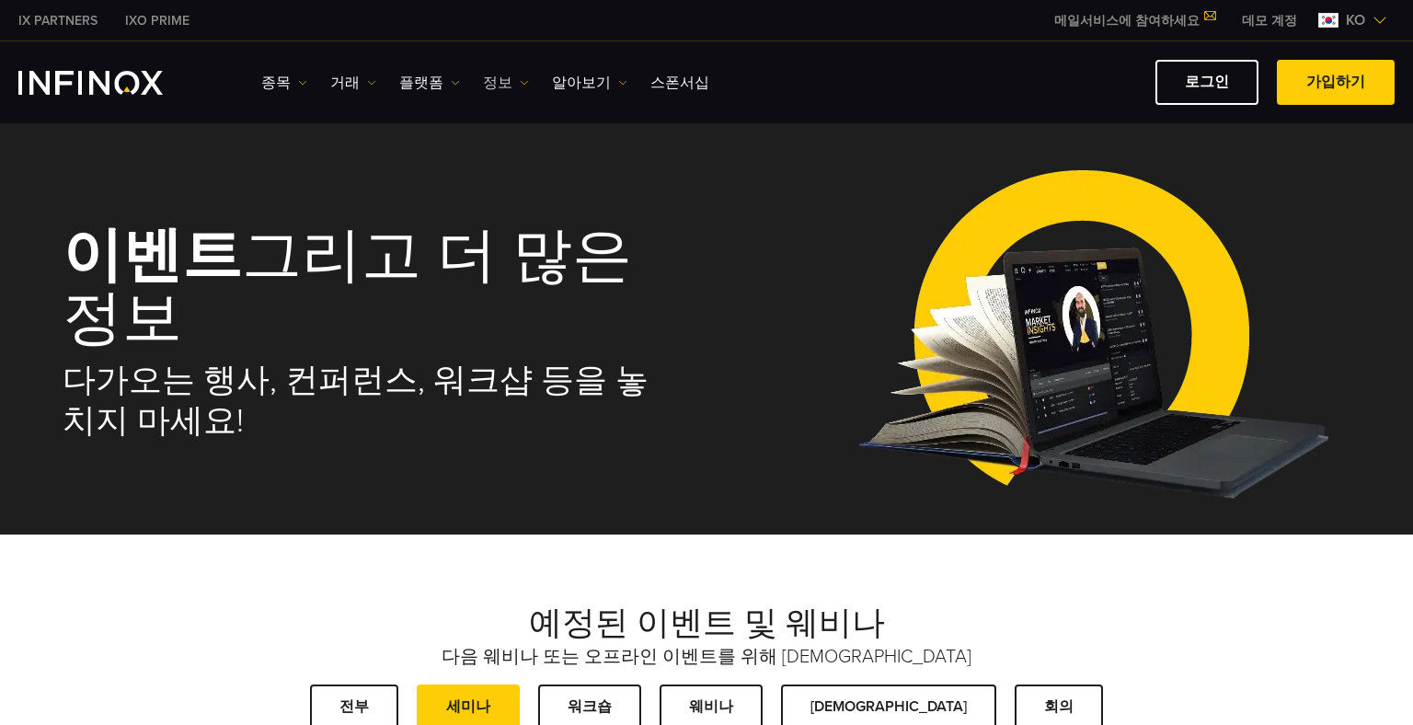
click at [491, 83] on link "정보" at bounding box center [506, 83] width 46 height 22
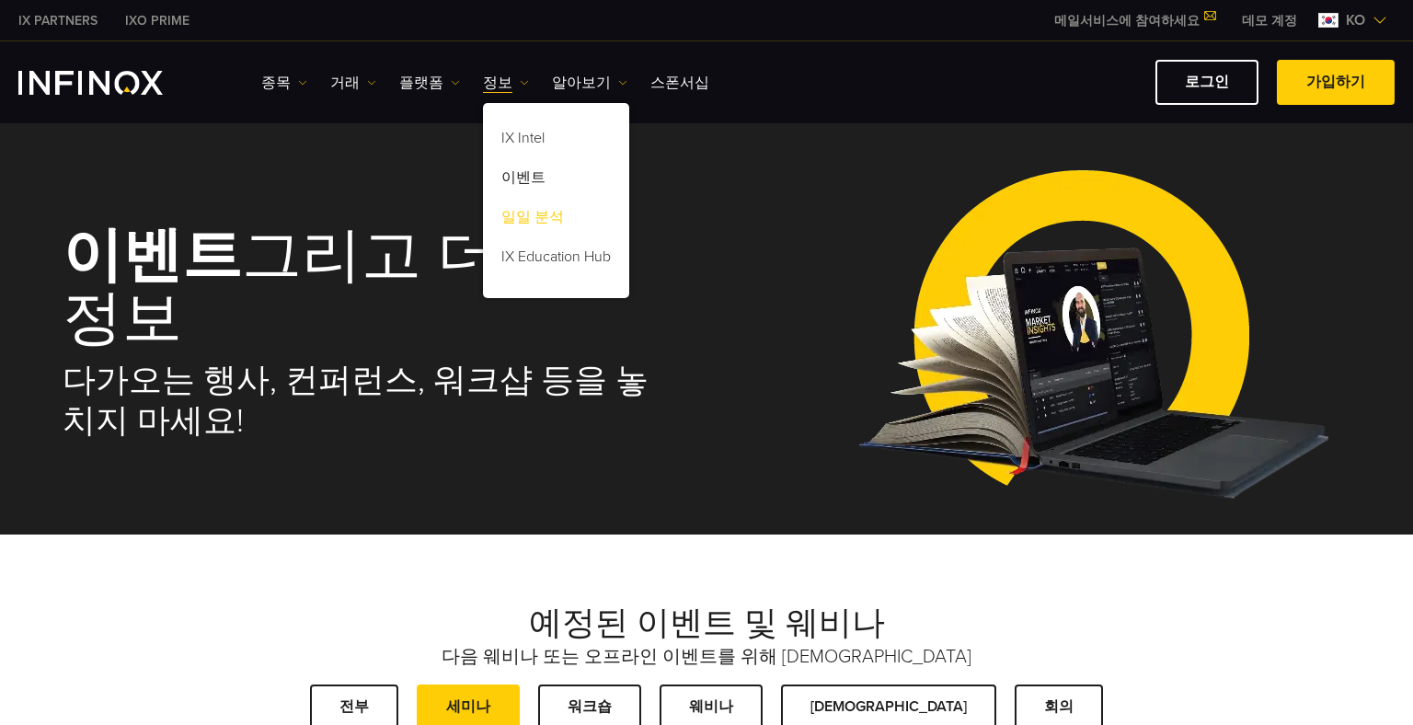
click at [515, 216] on link "일일 분석" at bounding box center [556, 221] width 146 height 40
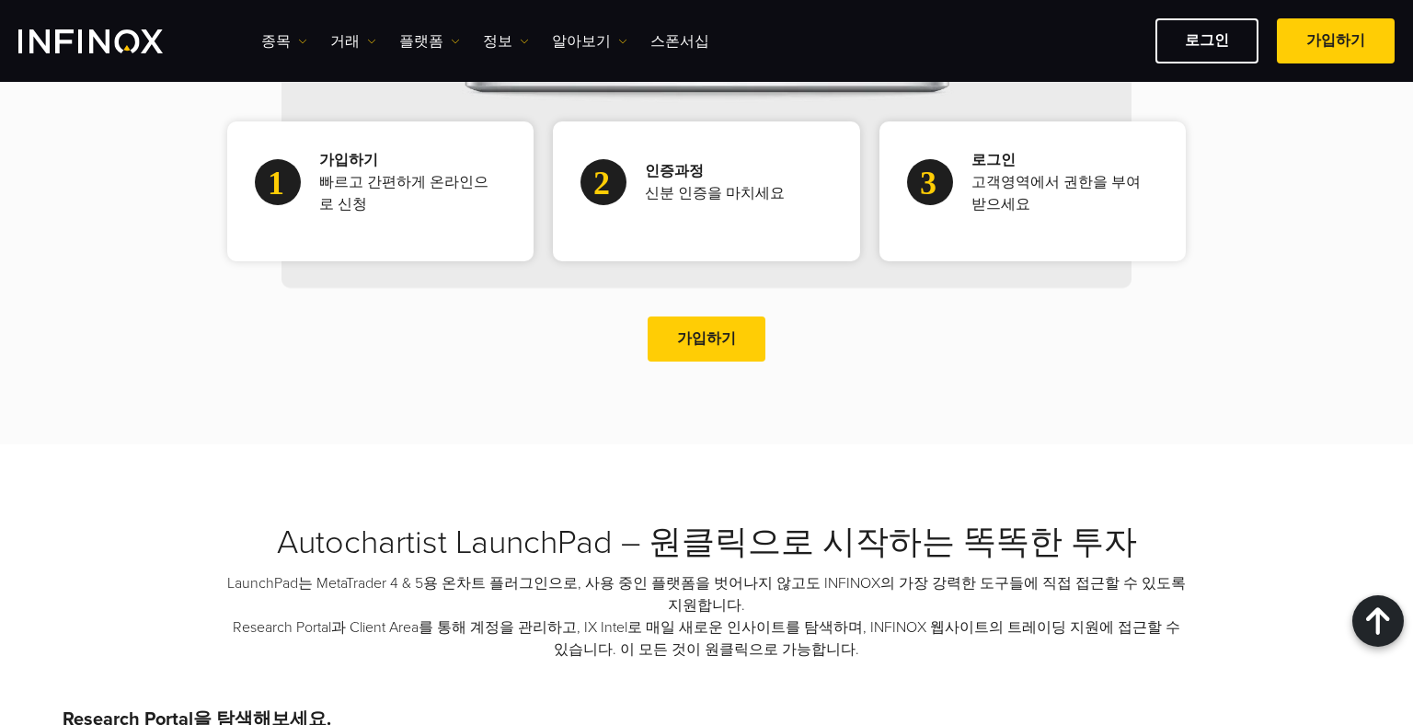
scroll to position [1101, 0]
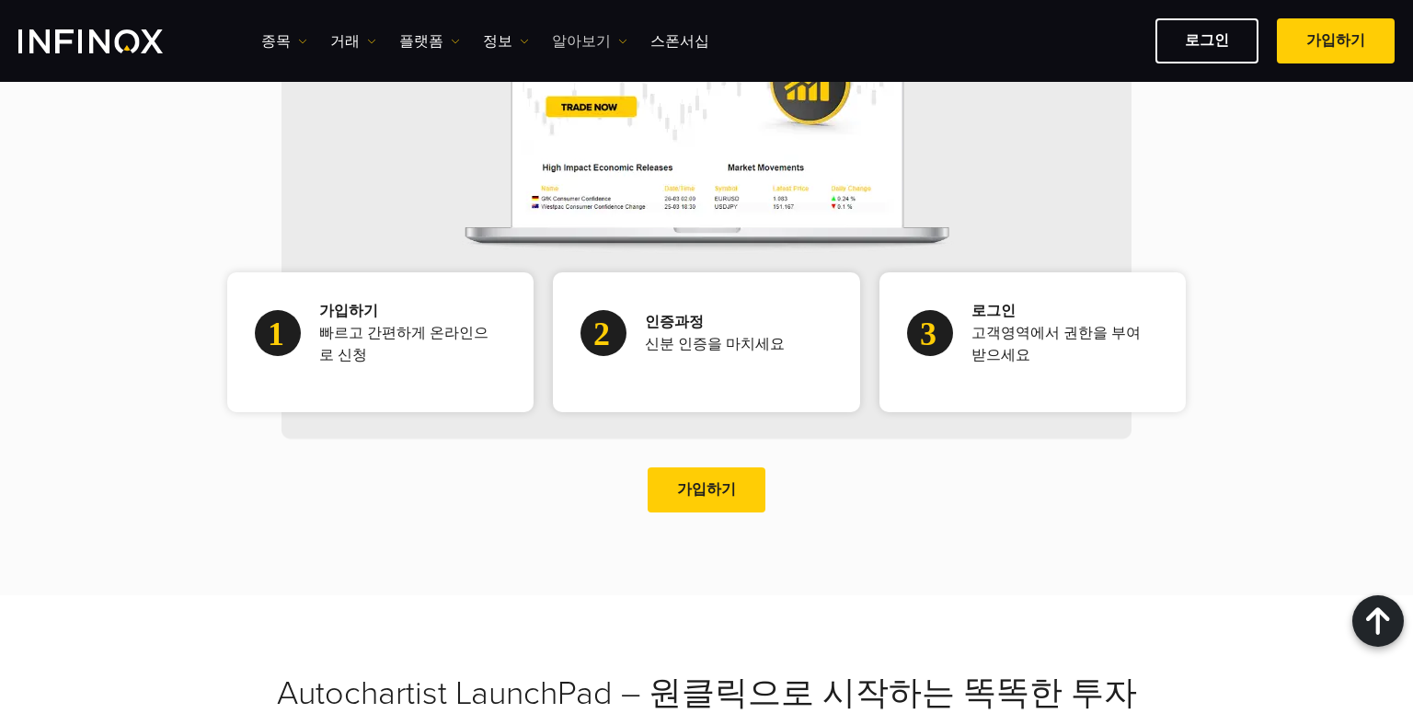
click at [574, 43] on link "알아보기" at bounding box center [589, 41] width 75 height 22
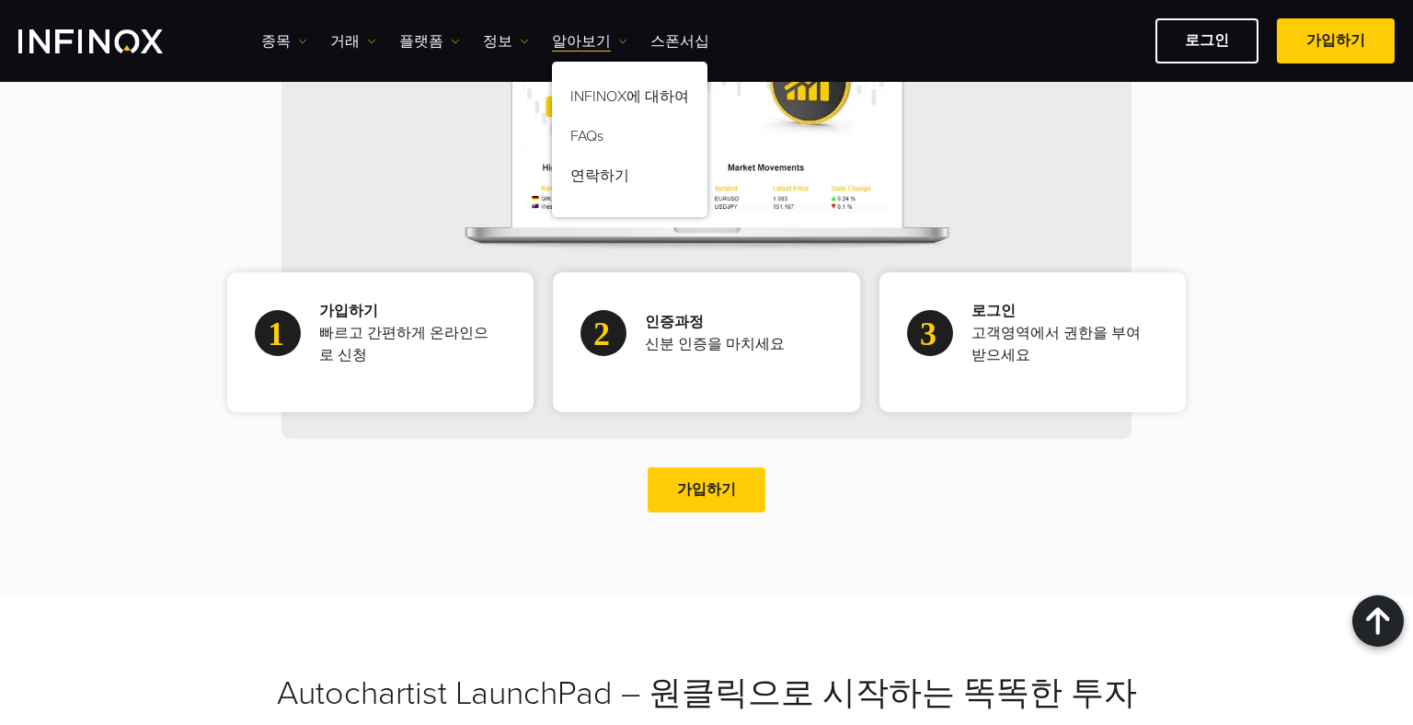
scroll to position [0, 0]
click at [406, 50] on link "플랫폼" at bounding box center [429, 41] width 61 height 22
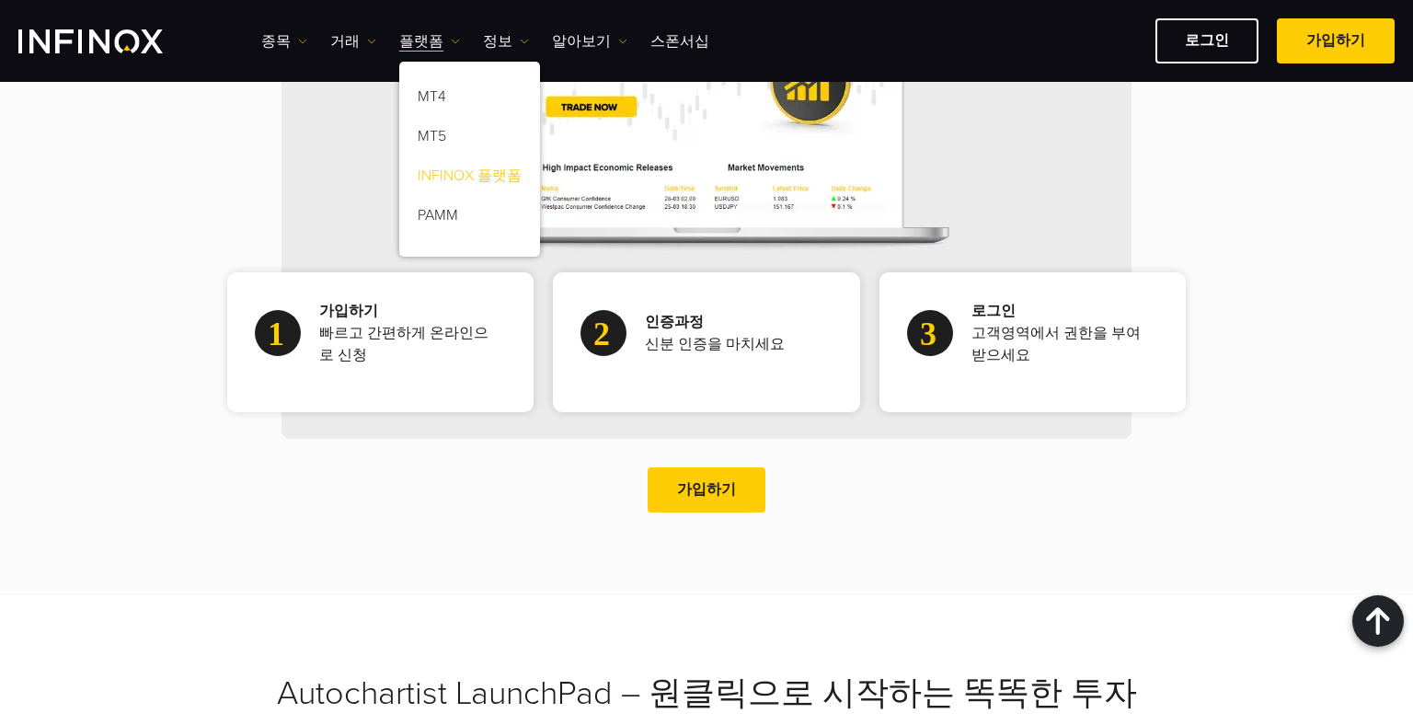
click at [436, 181] on link "INFINOX 플랫폼" at bounding box center [469, 179] width 141 height 40
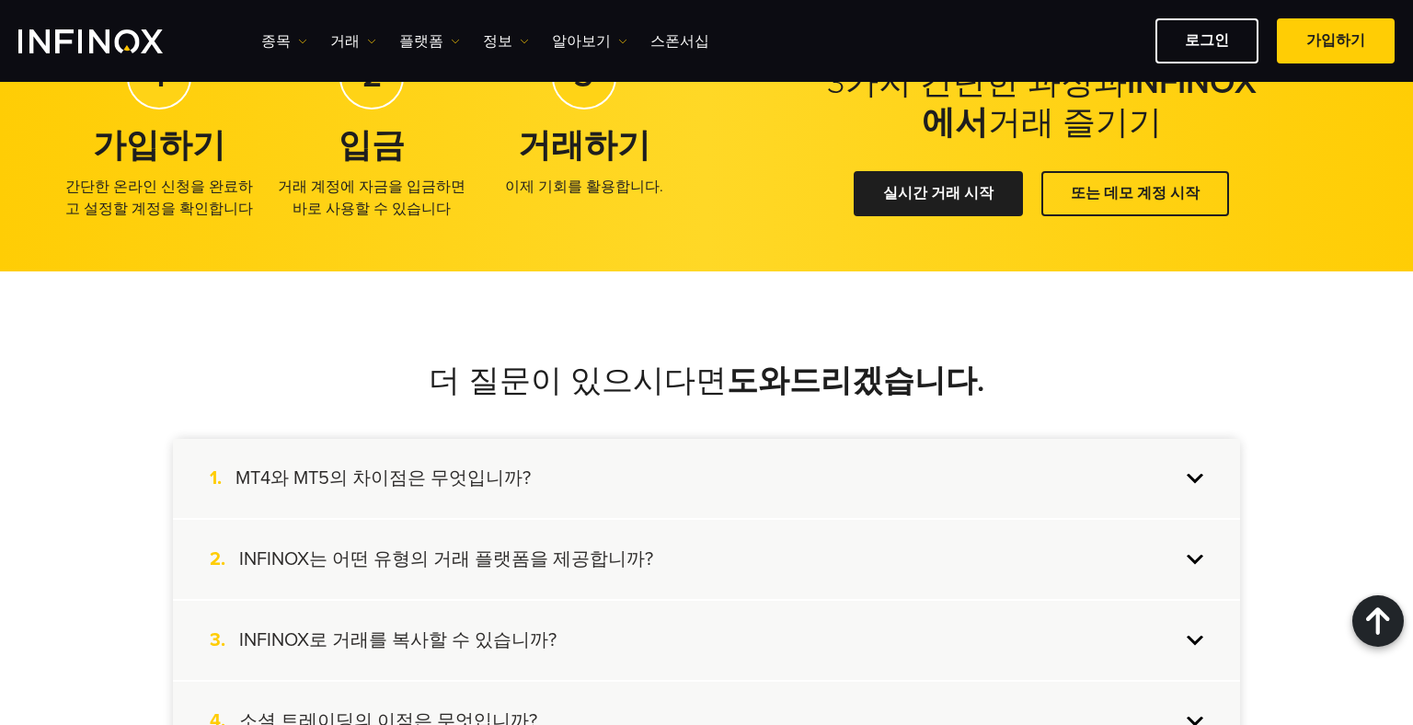
scroll to position [3679, 0]
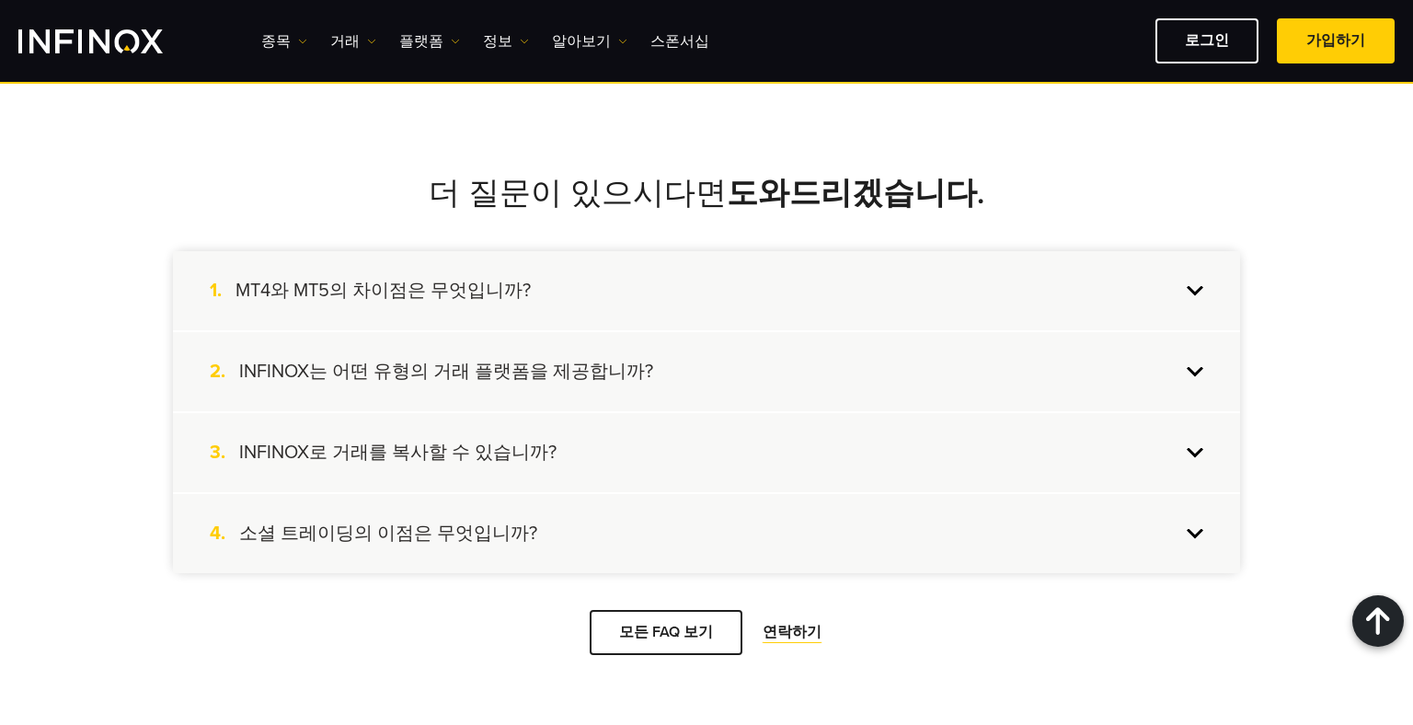
click at [487, 310] on div "1. MT4와 MT5의 차이점은 무엇입니까?" at bounding box center [706, 290] width 1067 height 79
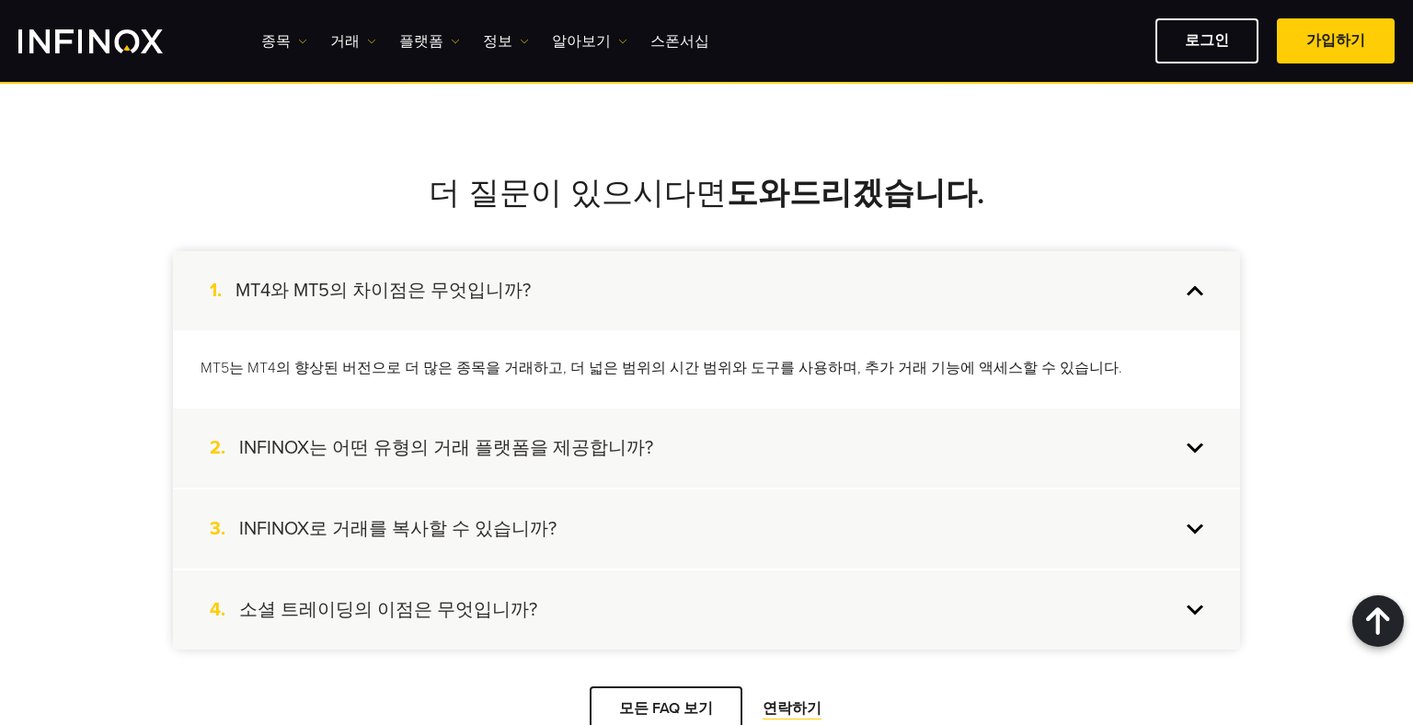
click at [486, 304] on div "1. MT4와 MT5의 차이점은 무엇입니까?" at bounding box center [706, 290] width 1067 height 79
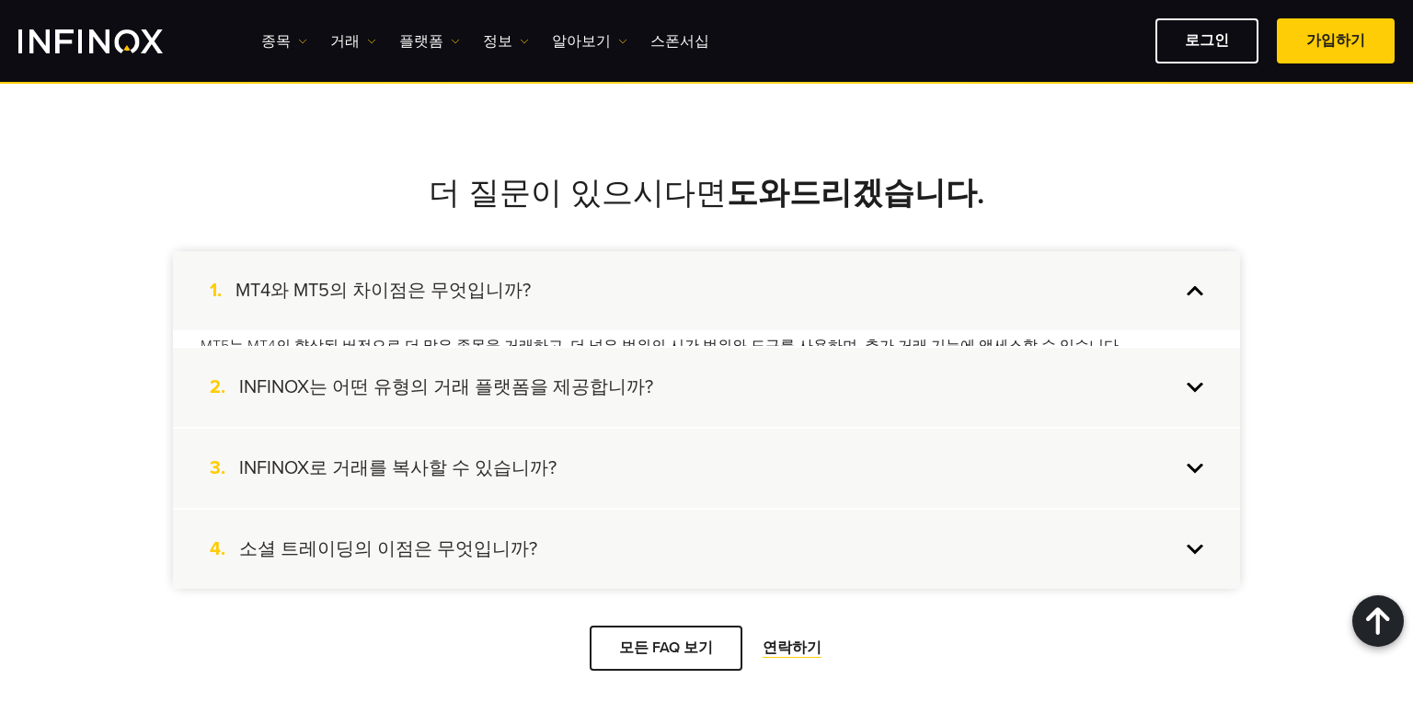
scroll to position [0, 0]
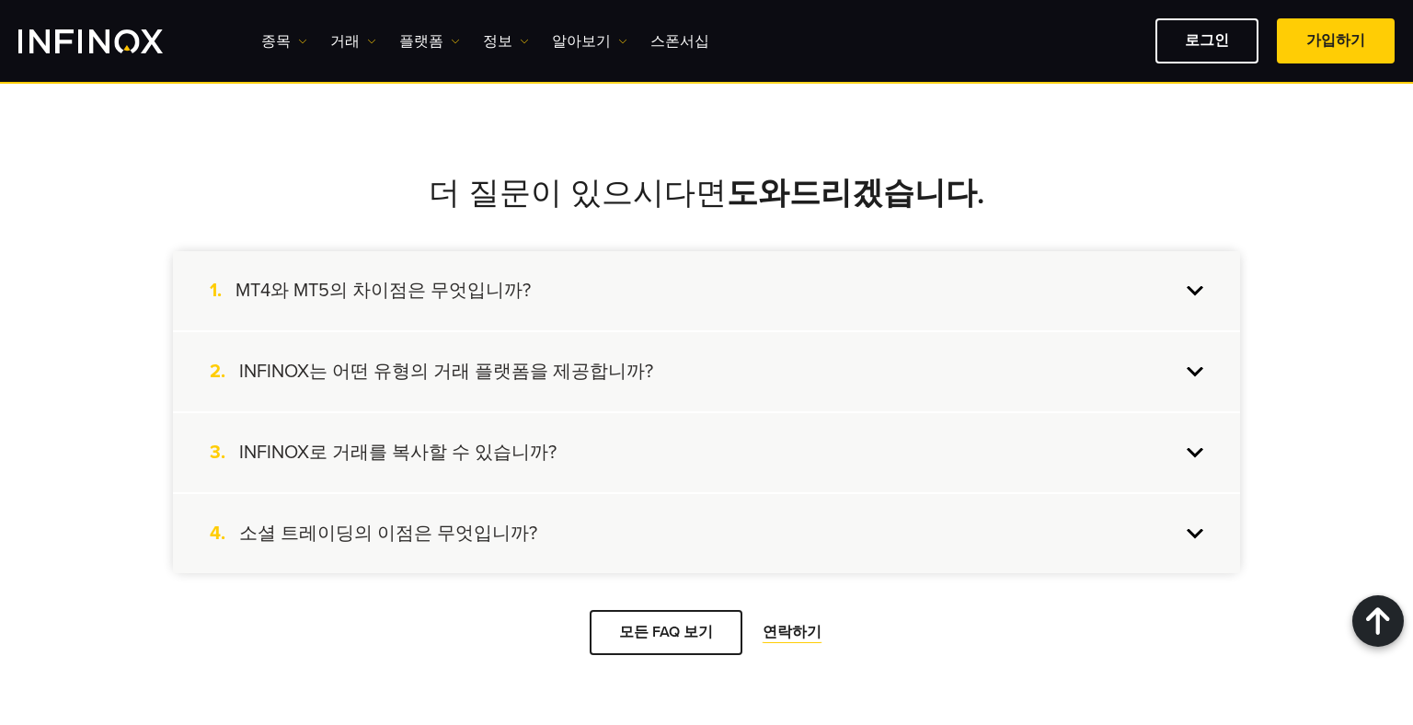
click at [499, 364] on h4 "INFINOX는 어떤 유형의 거래 플랫폼을 제공합니까?" at bounding box center [446, 372] width 414 height 24
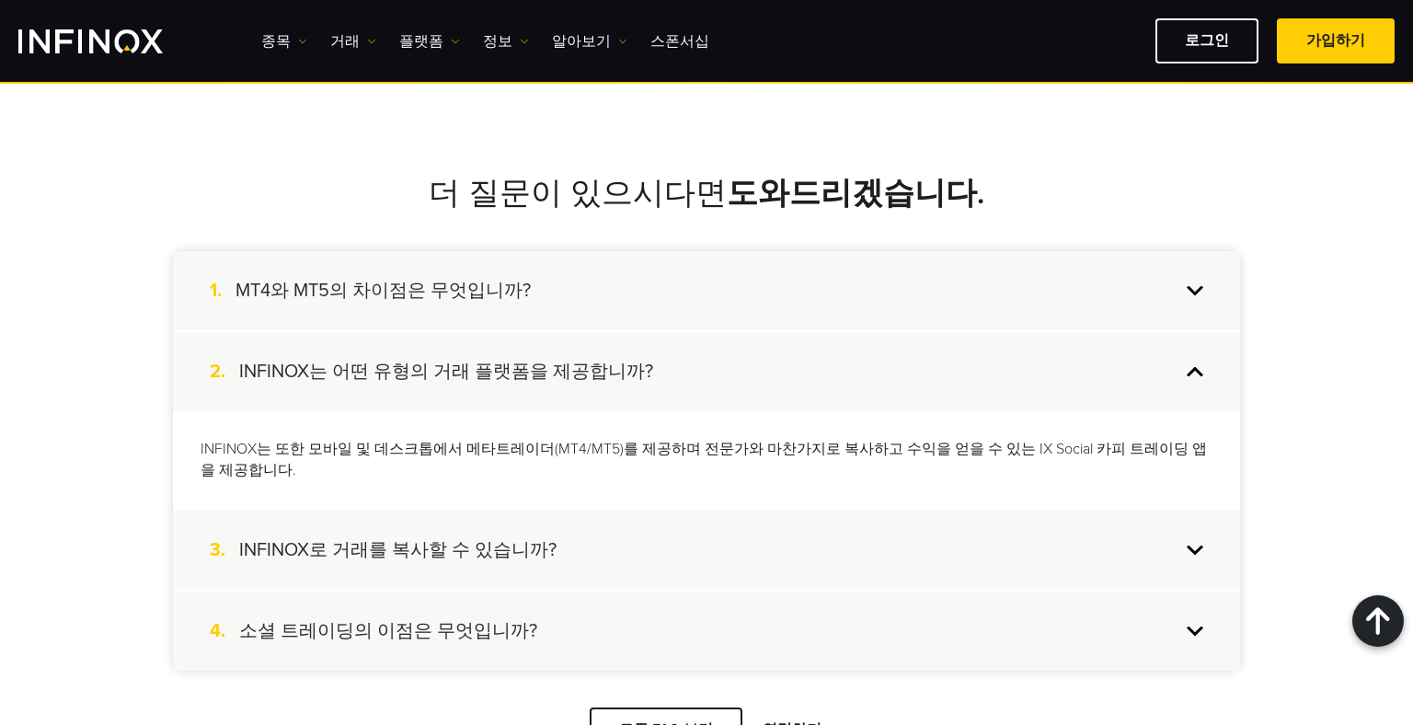
click at [499, 370] on h4 "INFINOX는 어떤 유형의 거래 플랫폼을 제공합니까?" at bounding box center [446, 372] width 414 height 24
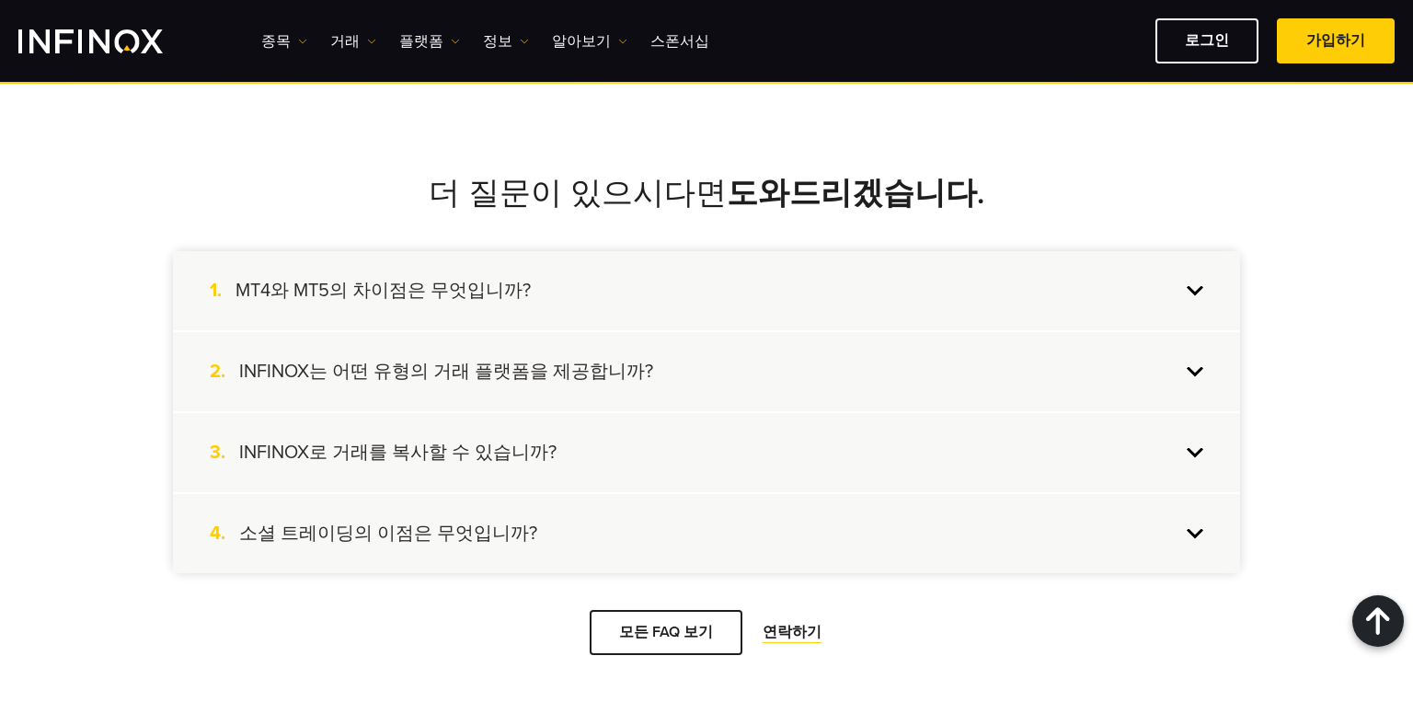
click at [483, 360] on h4 "INFINOX는 어떤 유형의 거래 플랫폼을 제공합니까?" at bounding box center [446, 372] width 414 height 24
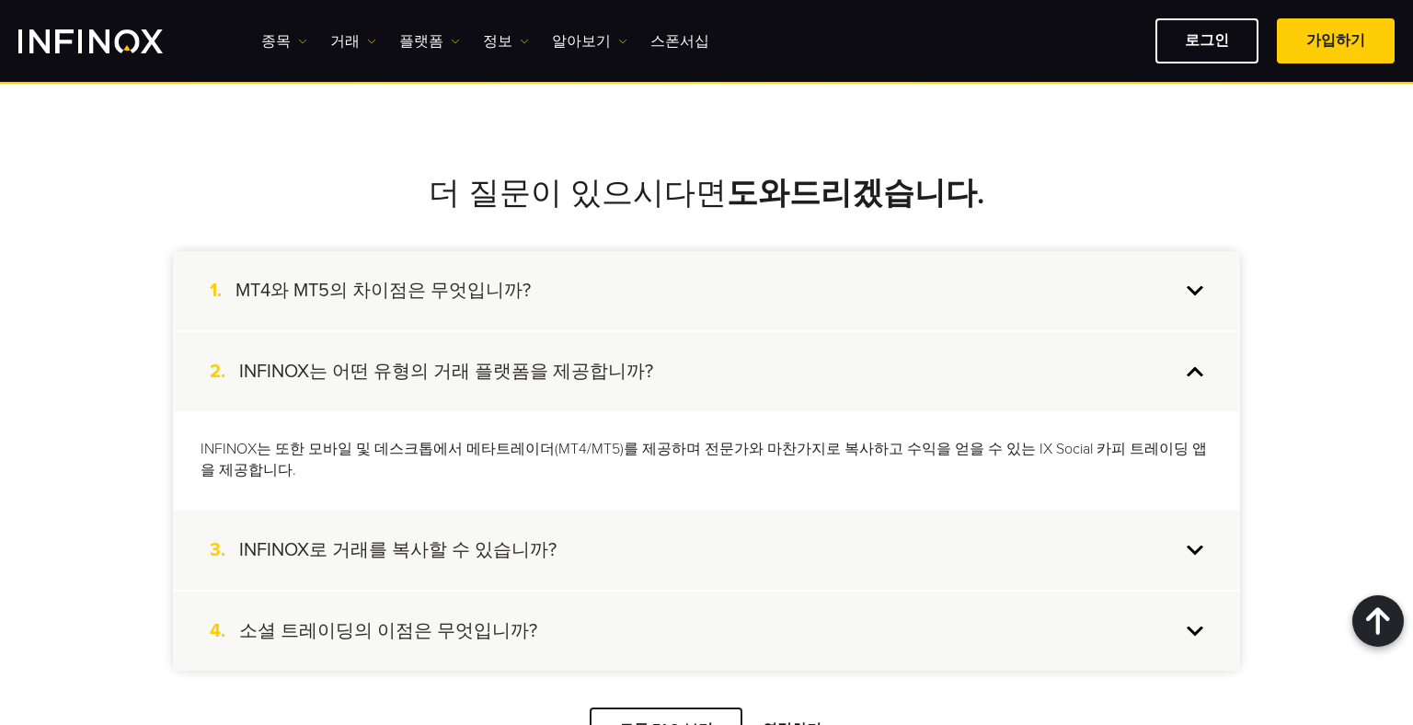
click at [479, 360] on h4 "INFINOX는 어떤 유형의 거래 플랫폼을 제공합니까?" at bounding box center [446, 372] width 414 height 24
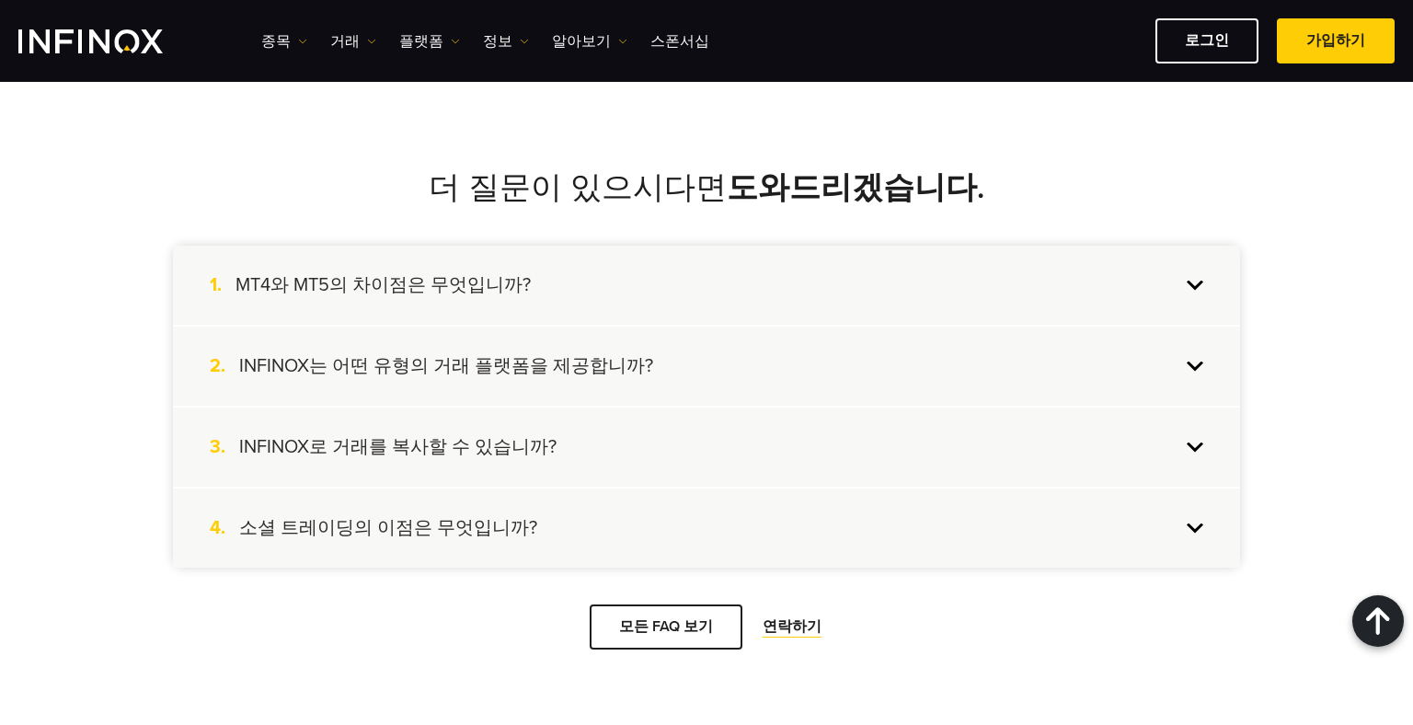
scroll to position [3863, 0]
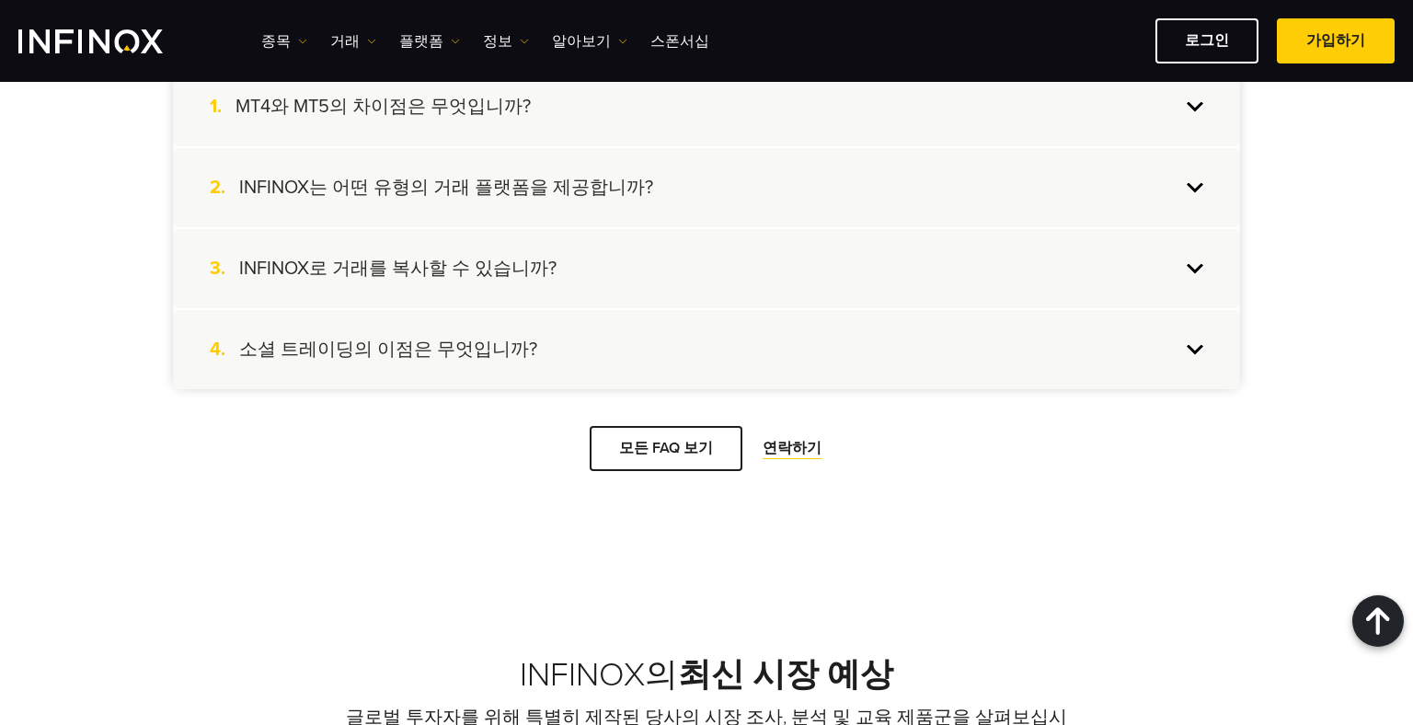
click at [481, 283] on div "3. INFINOX로 거래를 복사할 수 있습니까?" at bounding box center [706, 268] width 1067 height 79
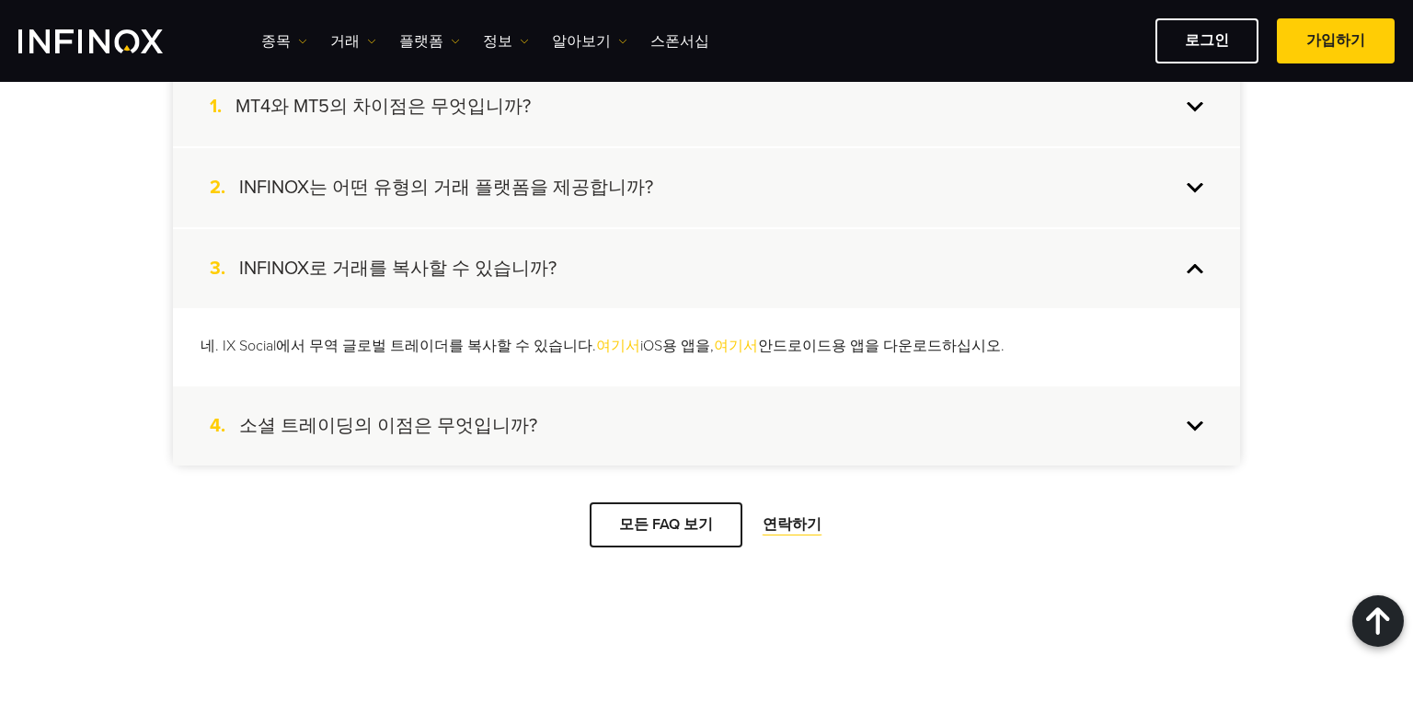
click at [491, 282] on div "3. INFINOX로 거래를 복사할 수 있습니까?" at bounding box center [706, 268] width 1067 height 79
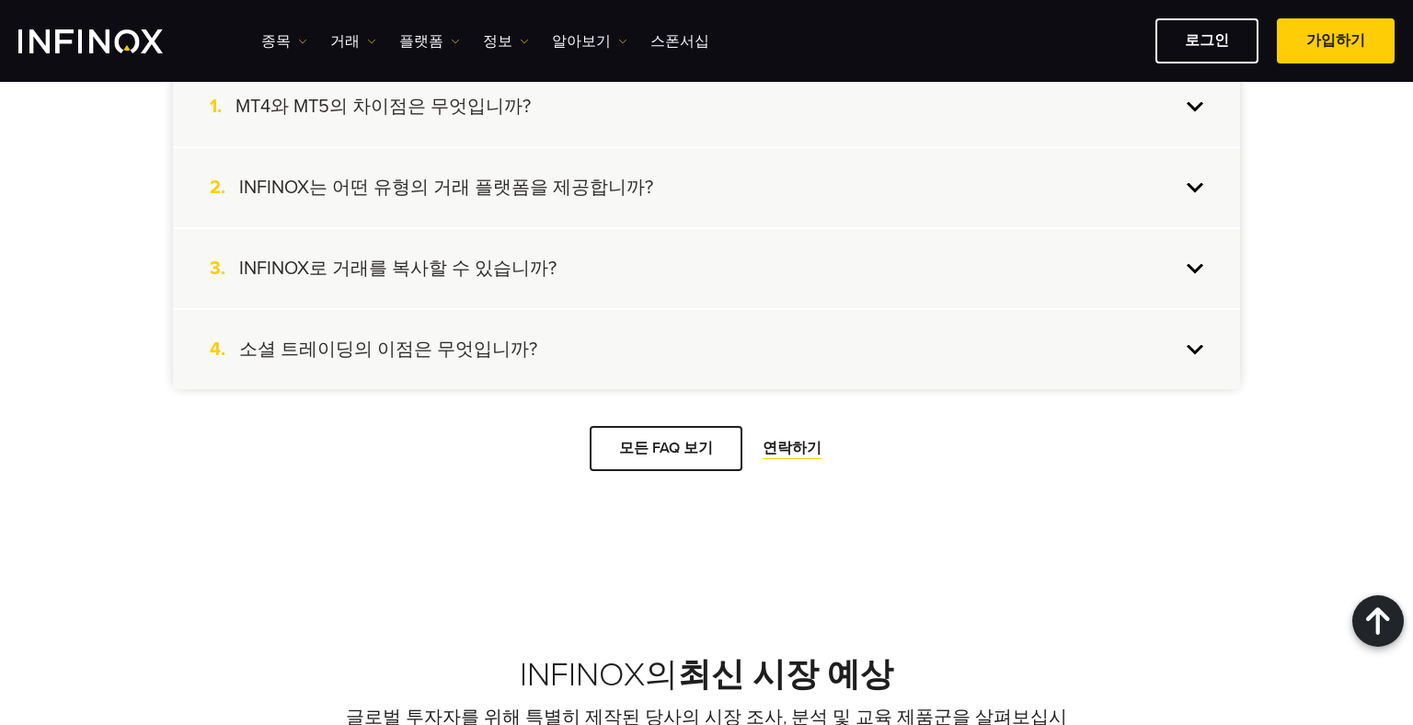
click at [443, 348] on h4 "소셜 트레이딩의 이점은 무엇입니까?" at bounding box center [388, 350] width 298 height 24
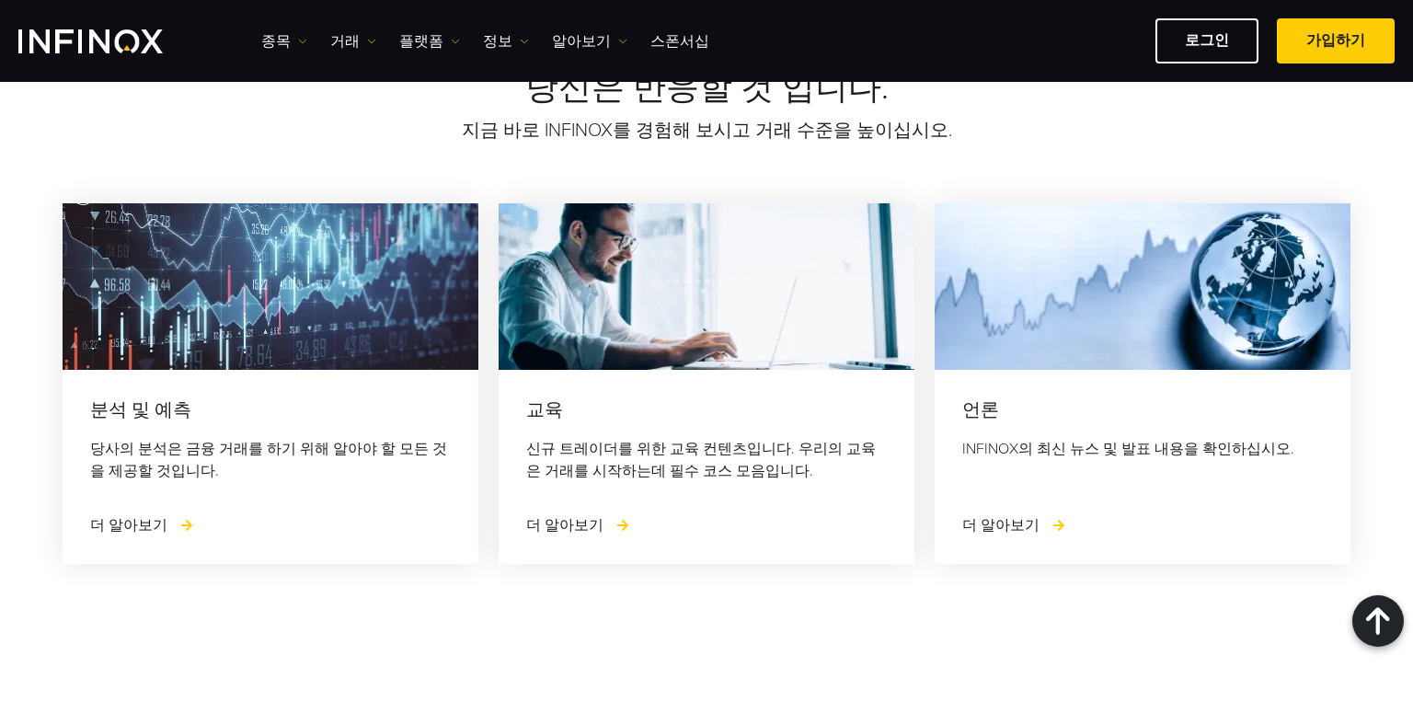
scroll to position [5243, 0]
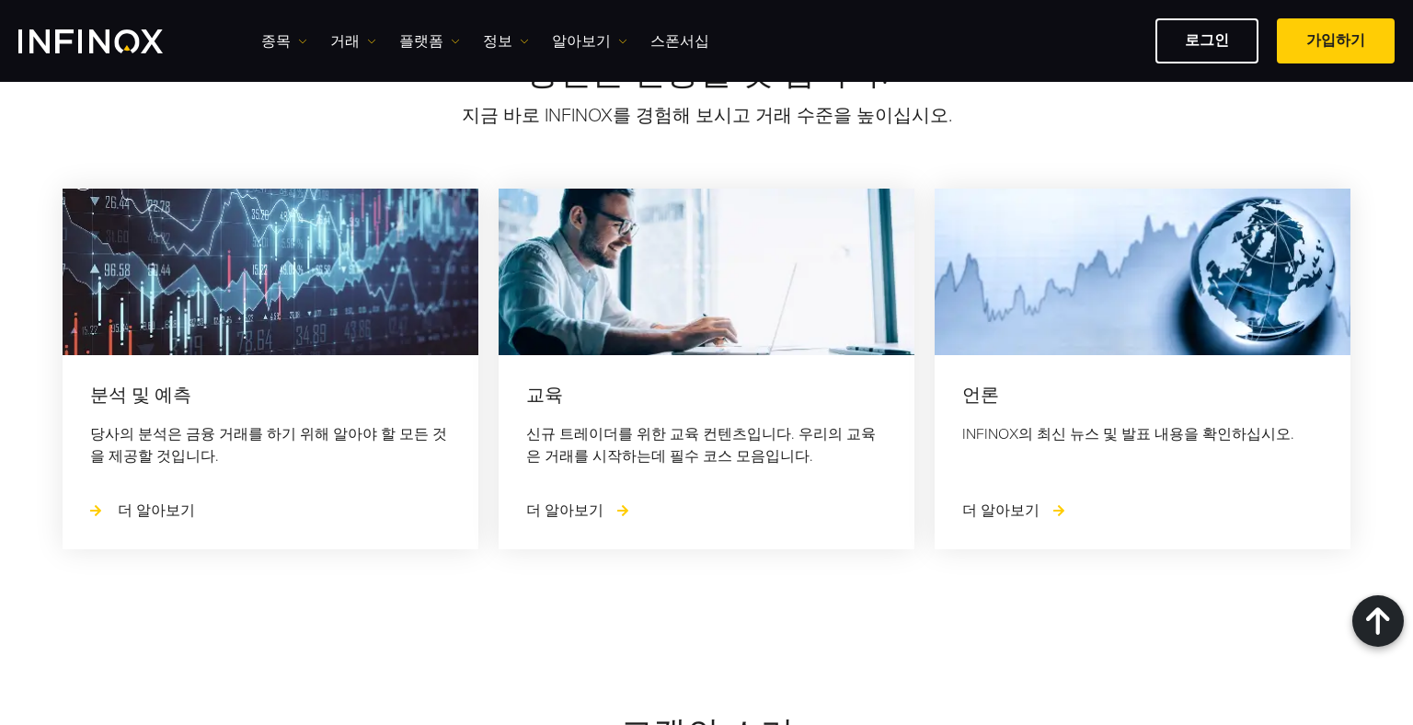
click at [135, 500] on span "더 알아보기" at bounding box center [156, 509] width 77 height 18
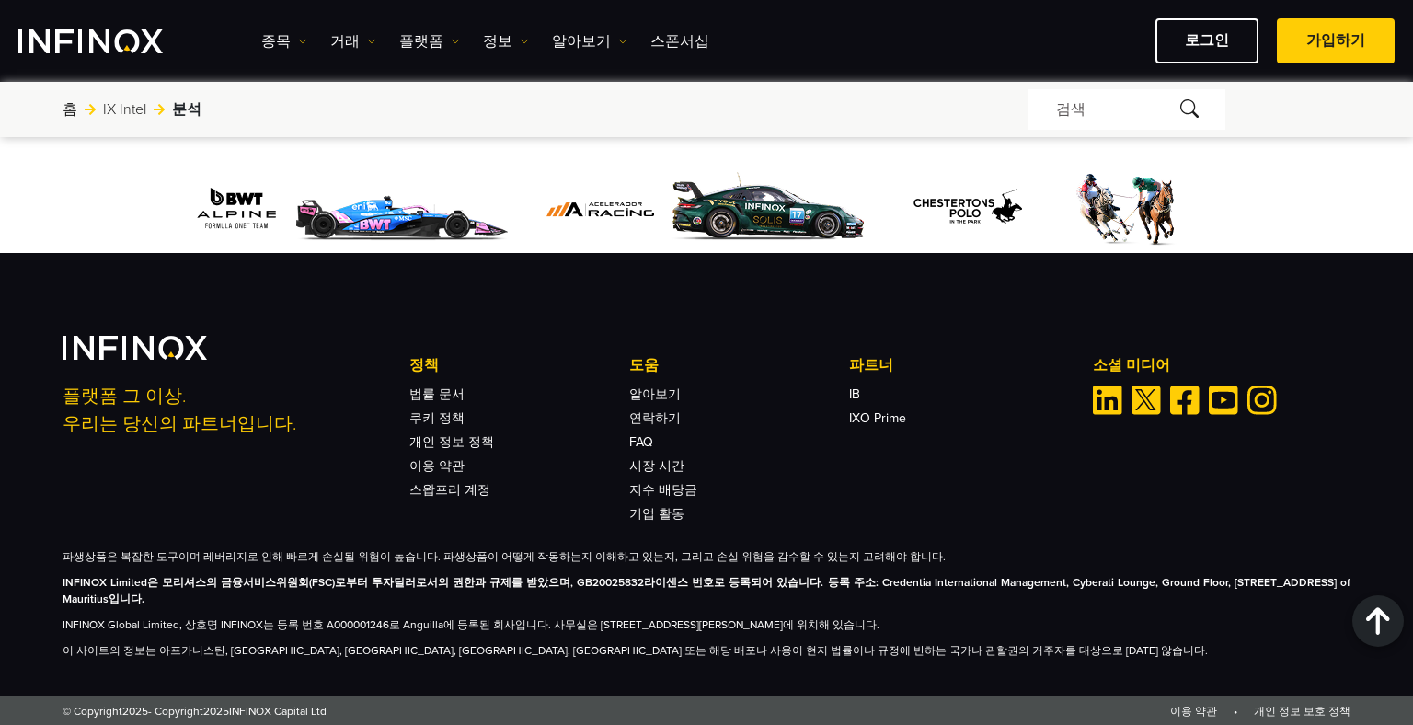
scroll to position [7421, 0]
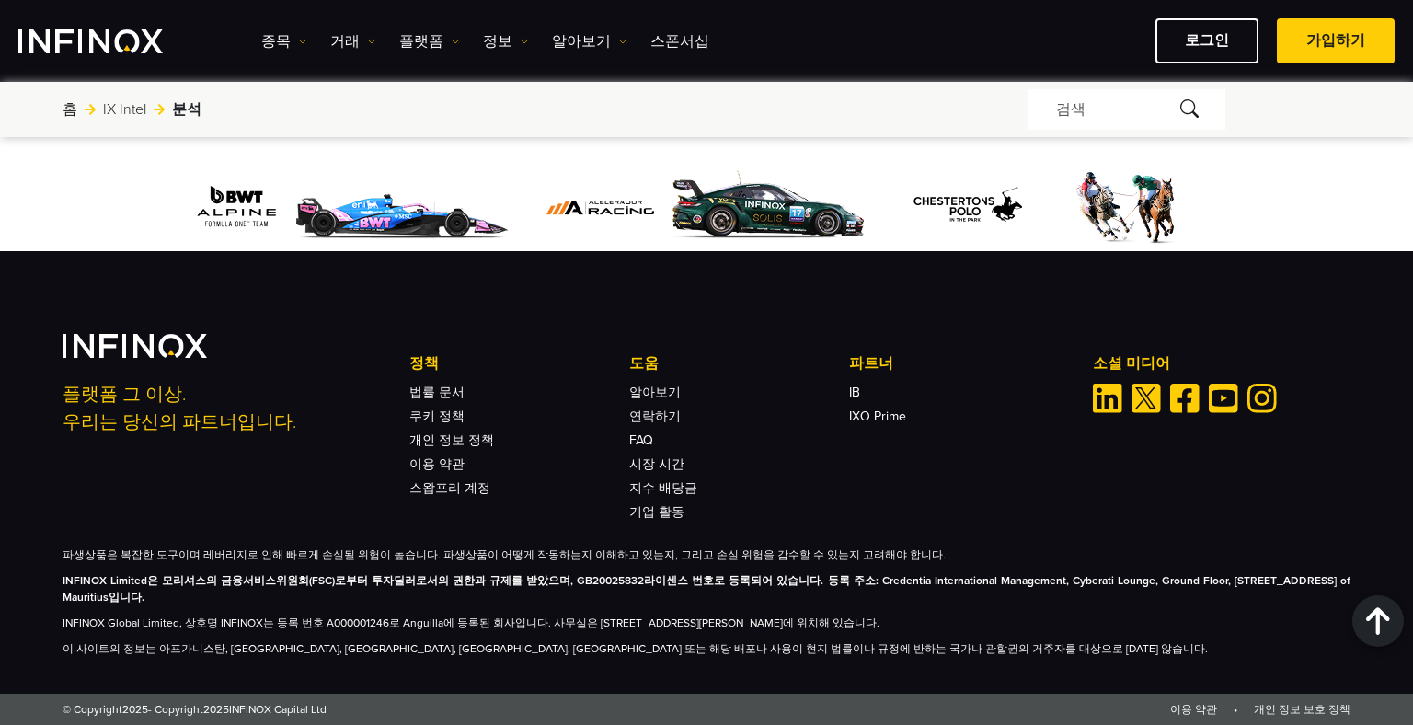
click at [1033, 536] on div "플랫폼 그 이상. 우리는 당신의 파트너입니다. 정책 법률 문서 쿠키 정책 개인 정보 정책 이용 약관 FAQ" at bounding box center [706, 495] width 1324 height 323
